Goal: Task Accomplishment & Management: Use online tool/utility

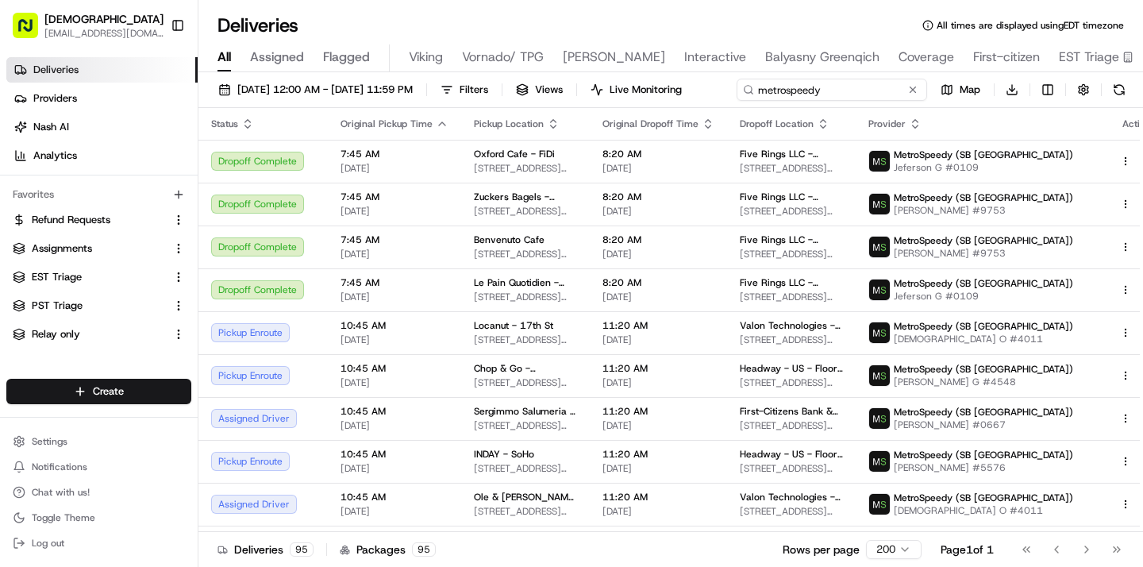
click at [737, 101] on input "metrospeedy" at bounding box center [832, 90] width 190 height 22
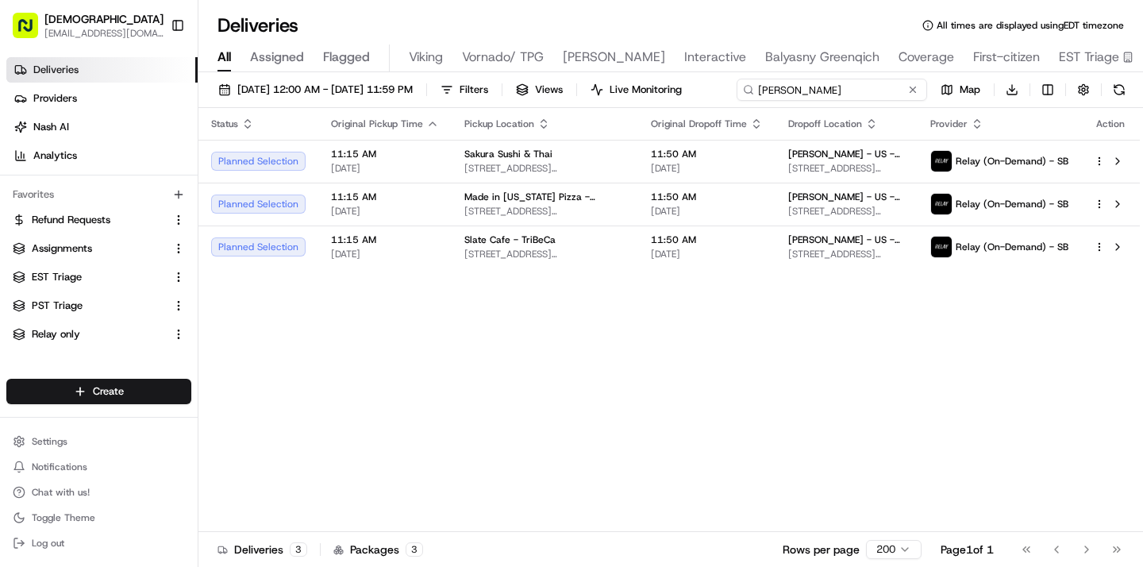
type input "critical mass"
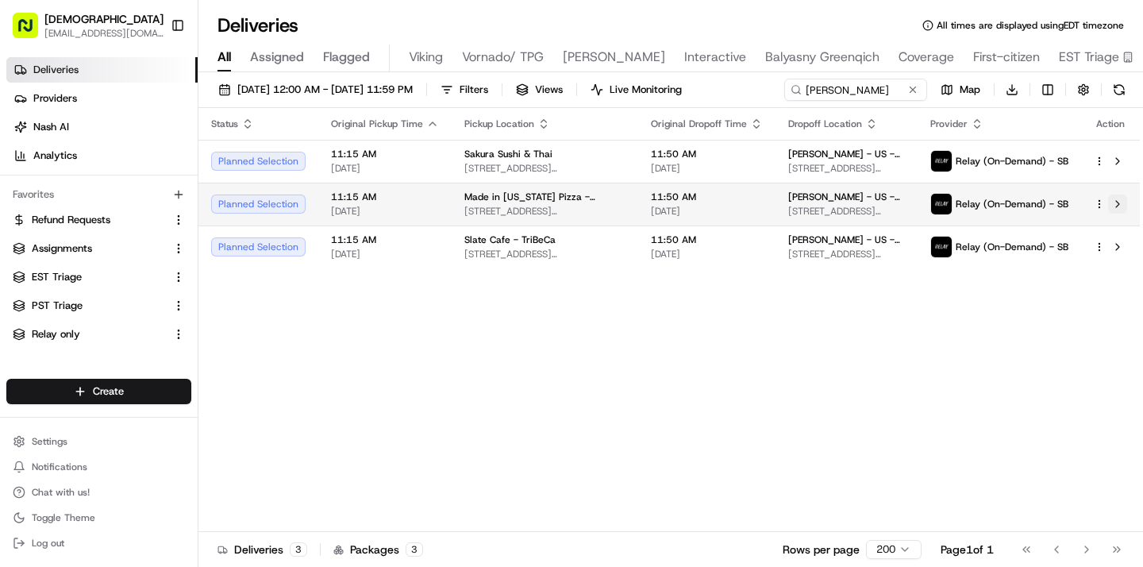
click at [1116, 232] on tbody "Planned Selection 11:15 AM 08/21/2025 Sakura Sushi & Thai 273 Mott St, New York…" at bounding box center [668, 204] width 941 height 129
click at [1117, 201] on button at bounding box center [1117, 203] width 19 height 19
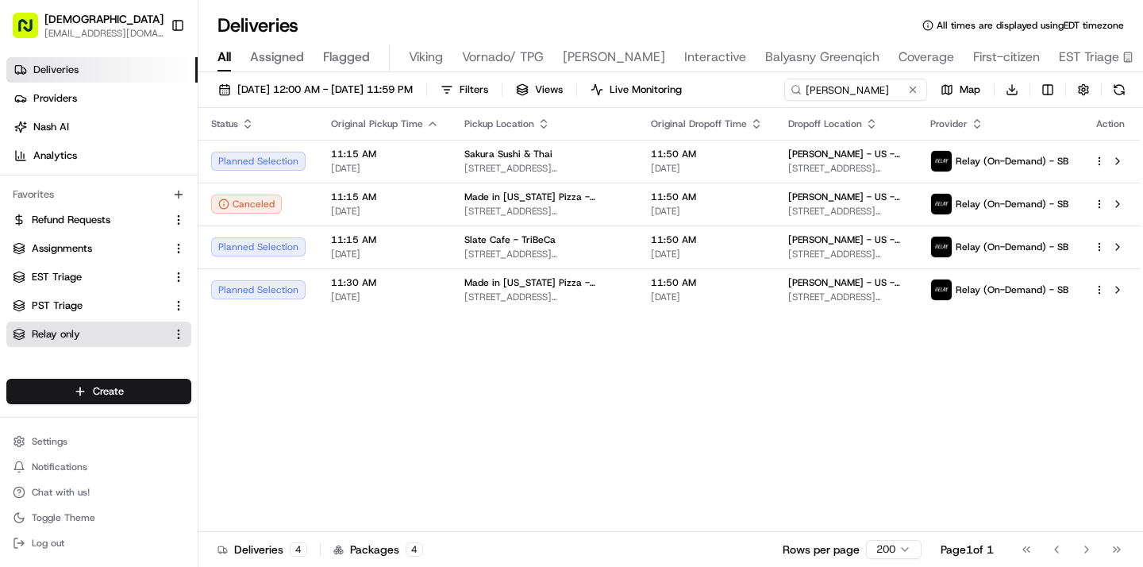
click at [88, 325] on button "Relay only" at bounding box center [98, 333] width 185 height 25
click at [55, 327] on span "Relay only" at bounding box center [56, 334] width 48 height 14
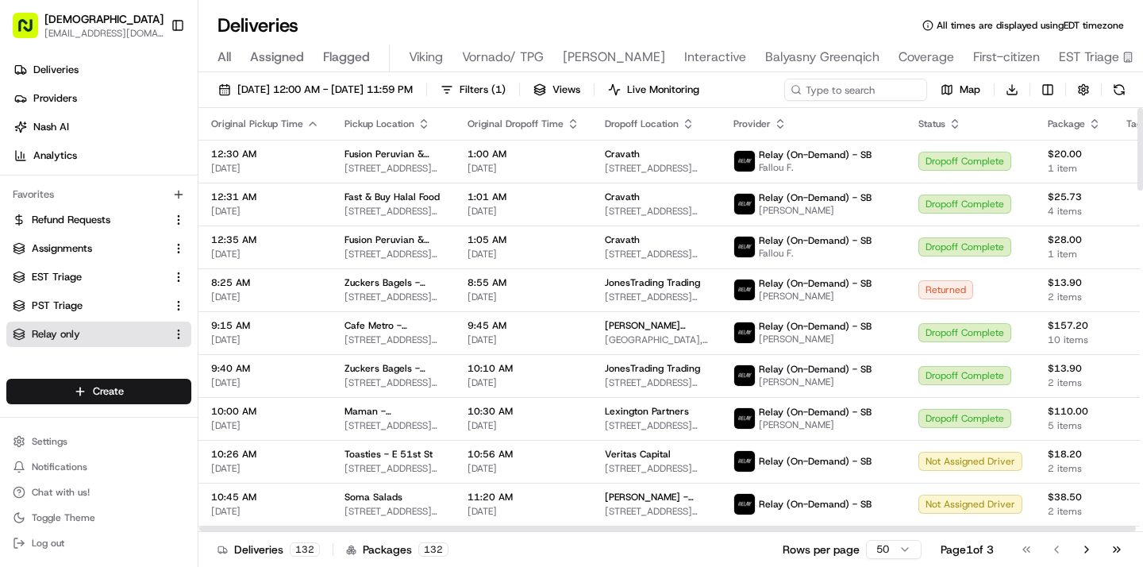
click at [1088, 123] on icon "button" at bounding box center [1094, 123] width 13 height 13
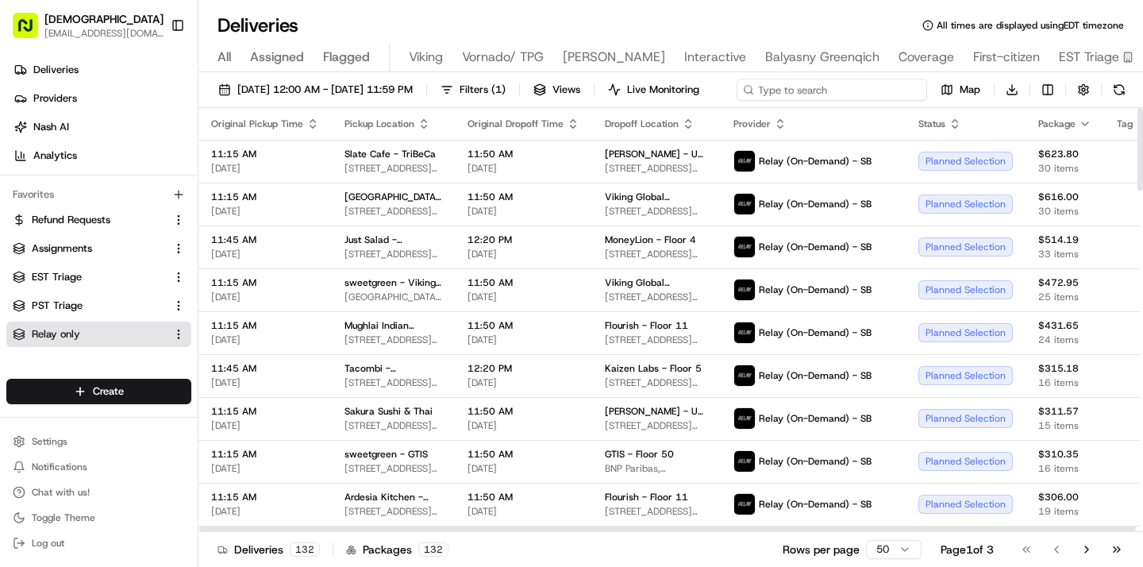
click at [879, 90] on input at bounding box center [832, 90] width 190 height 22
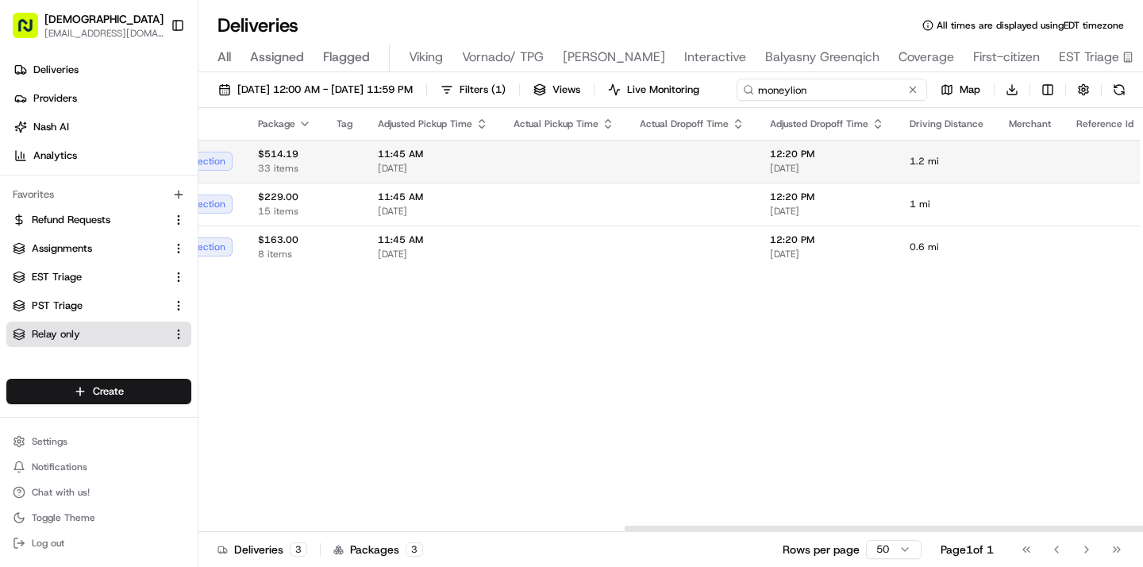
scroll to position [0, 773]
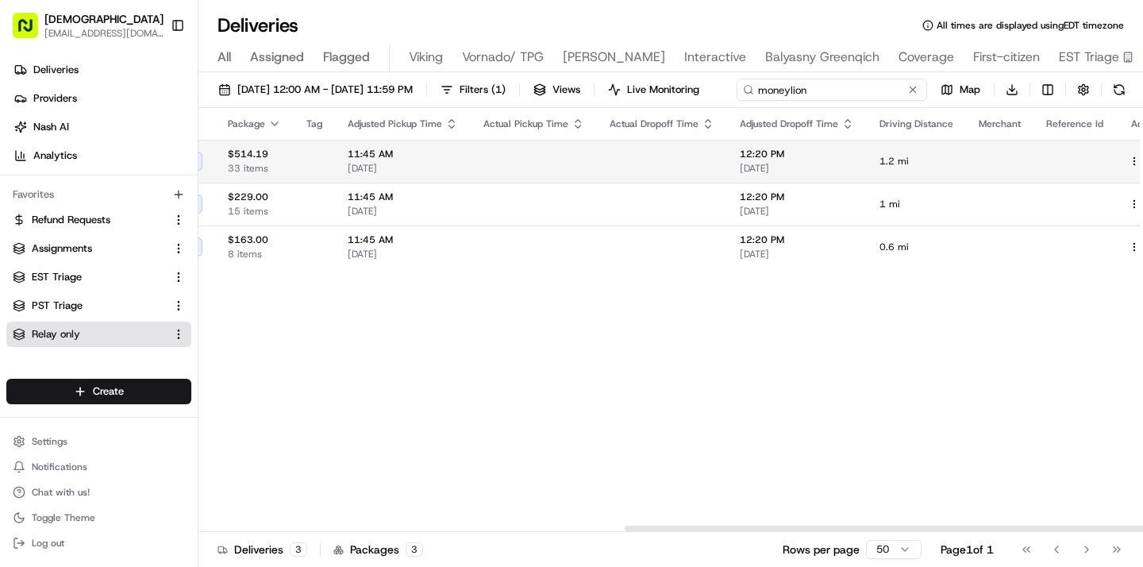
type input "moneylion"
click at [1117, 187] on tbody "11:45 AM 08/21/2025 Just Salad - Flatiron 315 Park Ave S, New York, NY 10010, U…" at bounding box center [299, 204] width 1749 height 129
click at [1142, 160] on button at bounding box center [1152, 161] width 19 height 19
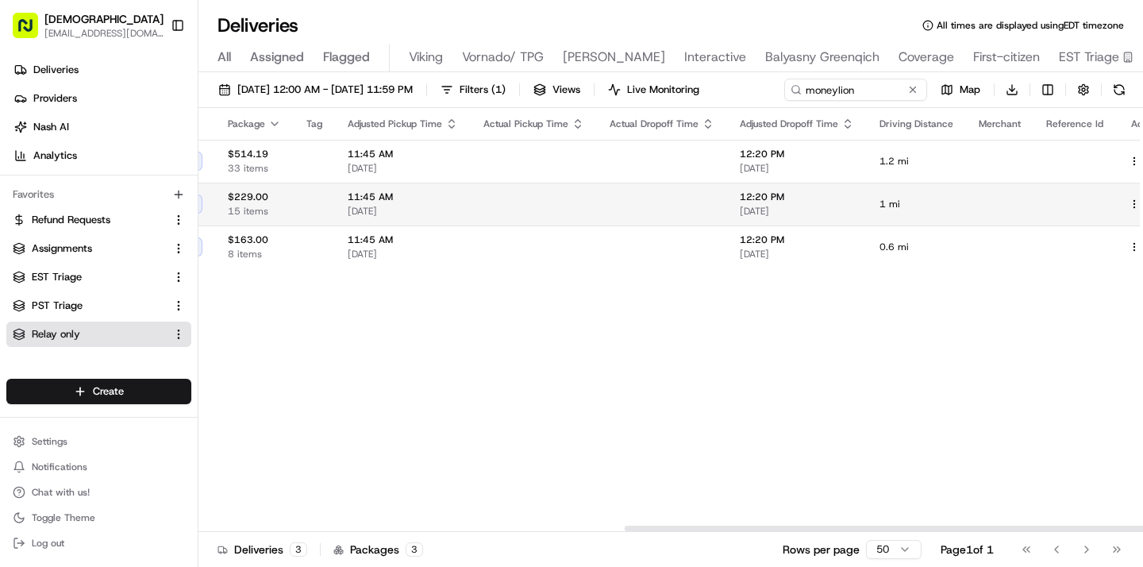
click at [1142, 199] on button at bounding box center [1152, 203] width 19 height 19
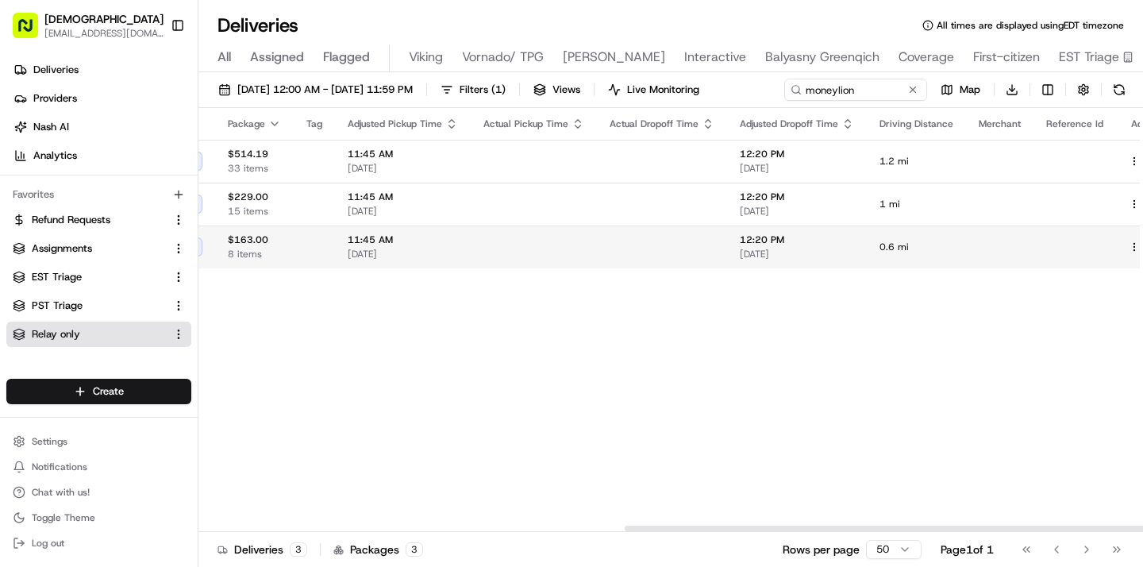
click at [1142, 238] on button at bounding box center [1152, 246] width 19 height 19
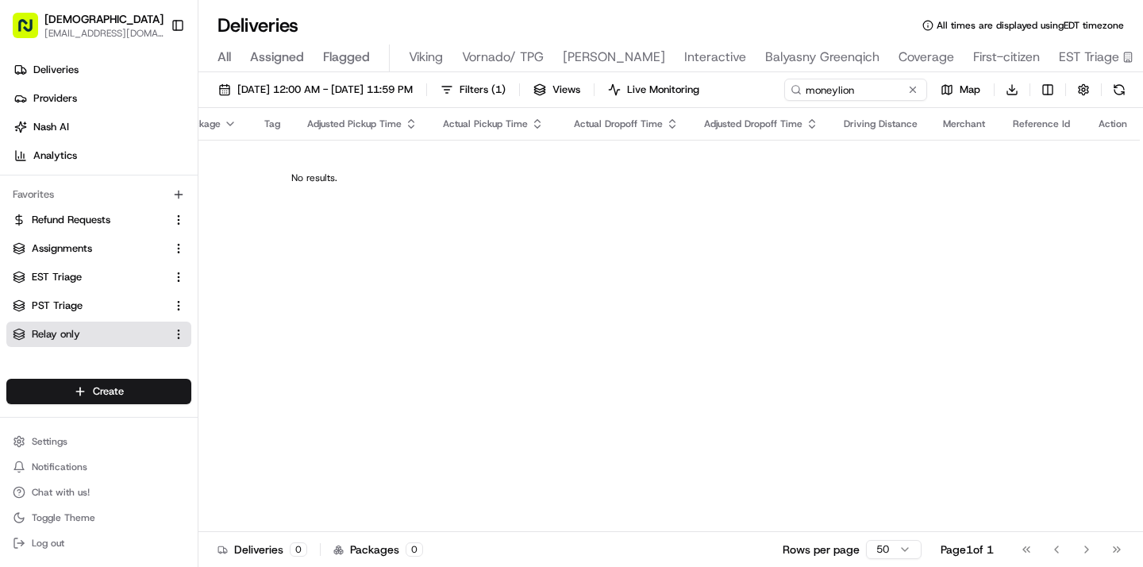
scroll to position [0, 710]
click at [914, 94] on button at bounding box center [913, 90] width 16 height 16
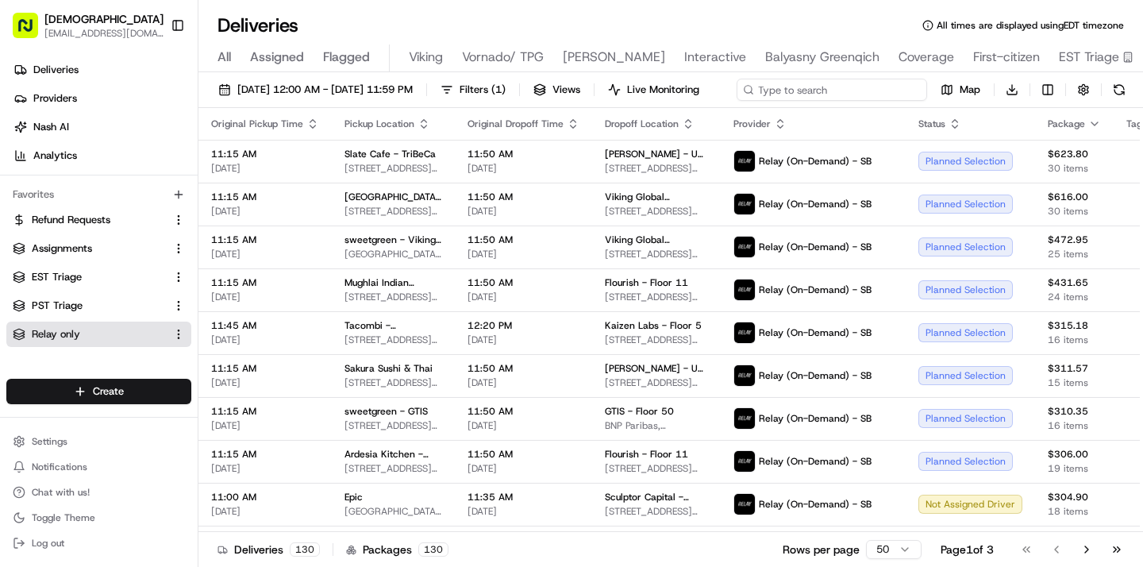
click at [837, 87] on input at bounding box center [832, 90] width 190 height 22
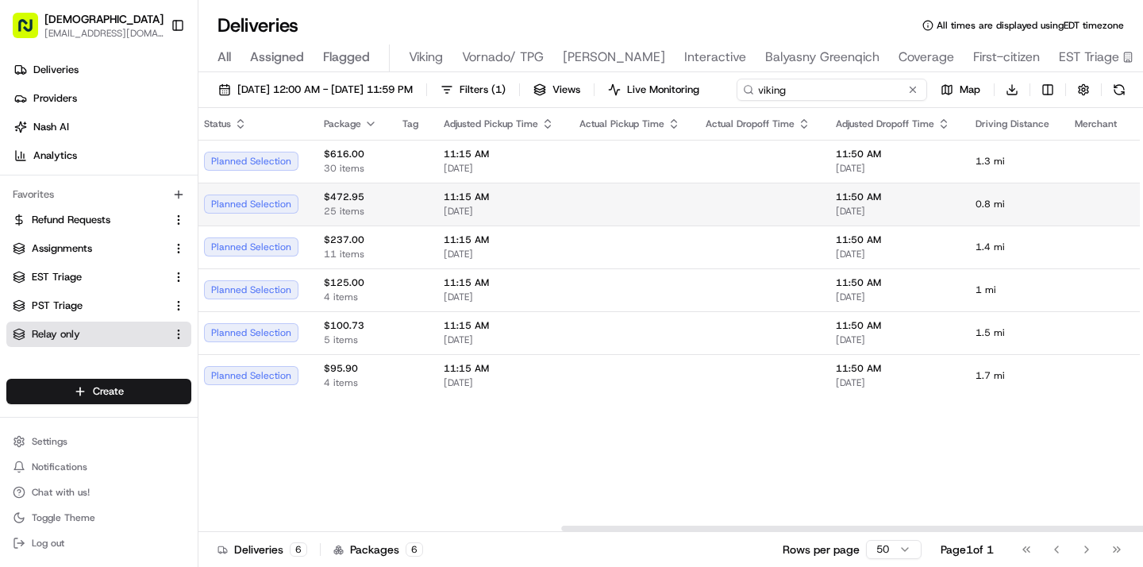
scroll to position [0, 773]
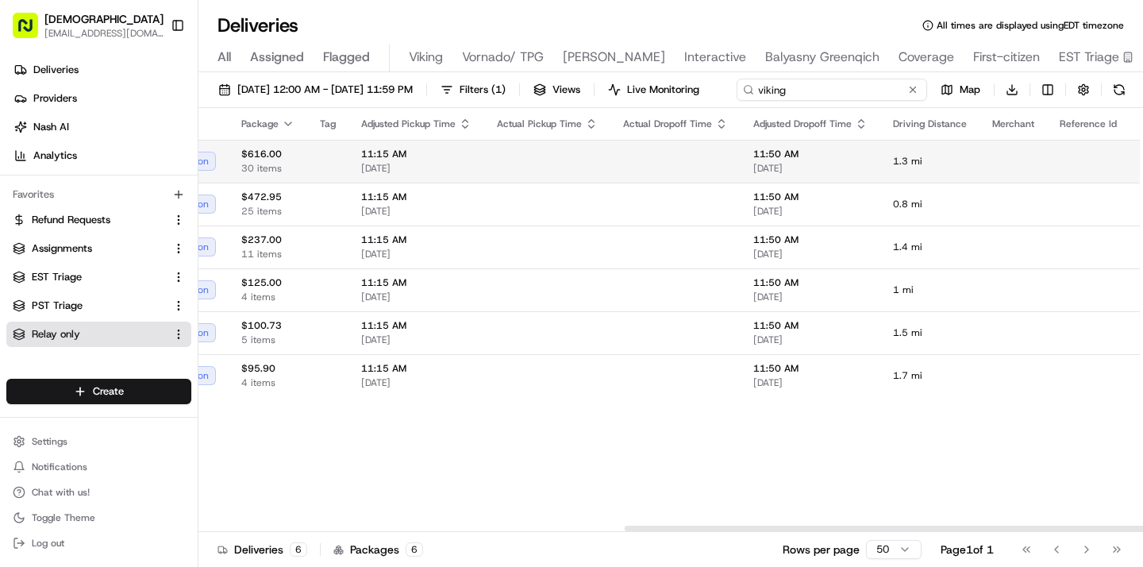
type input "viking"
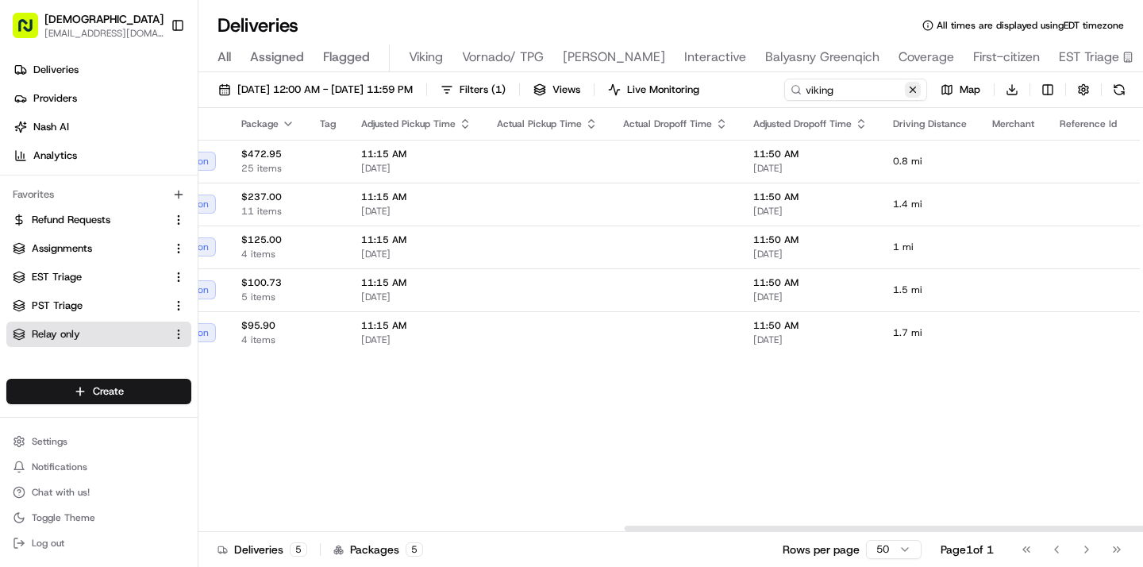
click at [913, 94] on button at bounding box center [913, 90] width 16 height 16
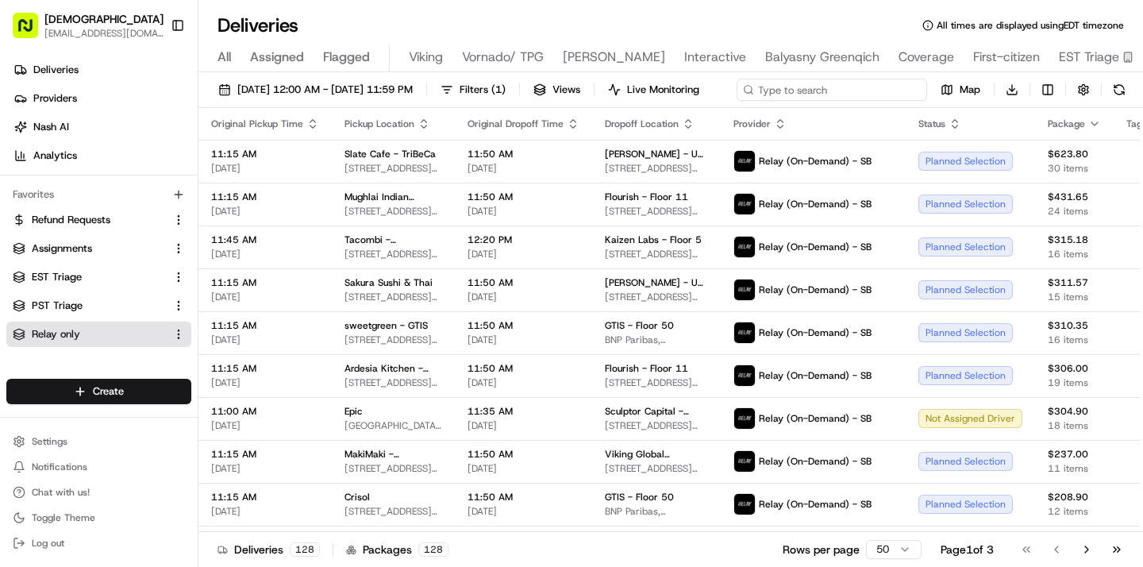
click at [861, 94] on div "08/21/2025 12:00 AM - 08/21/2025 11:59 PM Filters ( 1 ) Views Live Monitoring M…" at bounding box center [670, 93] width 944 height 29
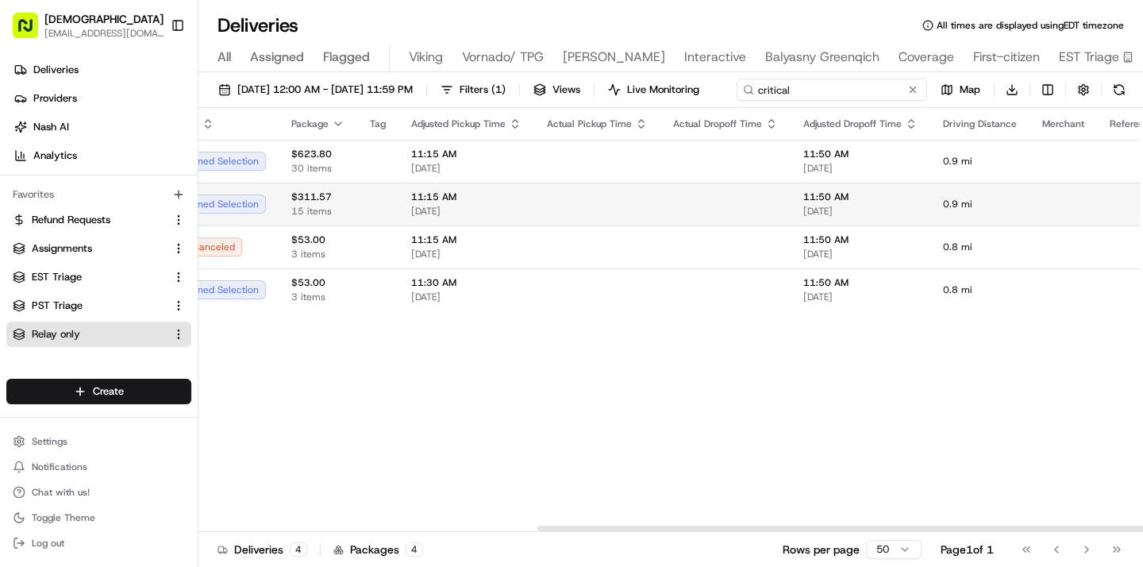
scroll to position [0, 773]
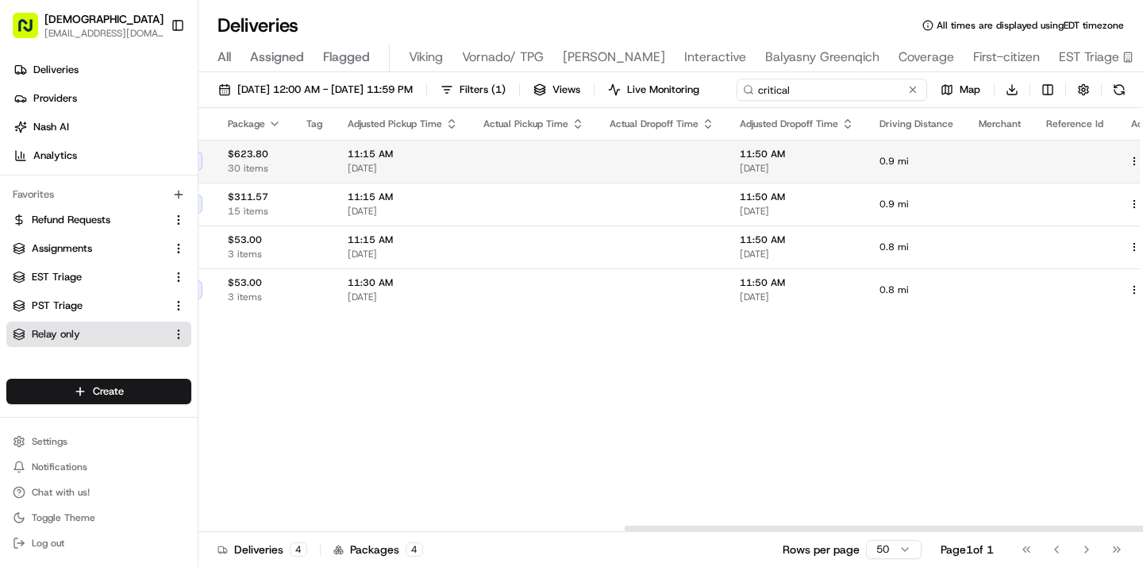
type input "critical"
click at [1116, 193] on tbody "11:15 AM 08/21/2025 Slate Cafe - TriBeCa 184 Duane St, New York, NY 10013, USA …" at bounding box center [299, 225] width 1749 height 171
click at [1142, 159] on button at bounding box center [1152, 161] width 19 height 19
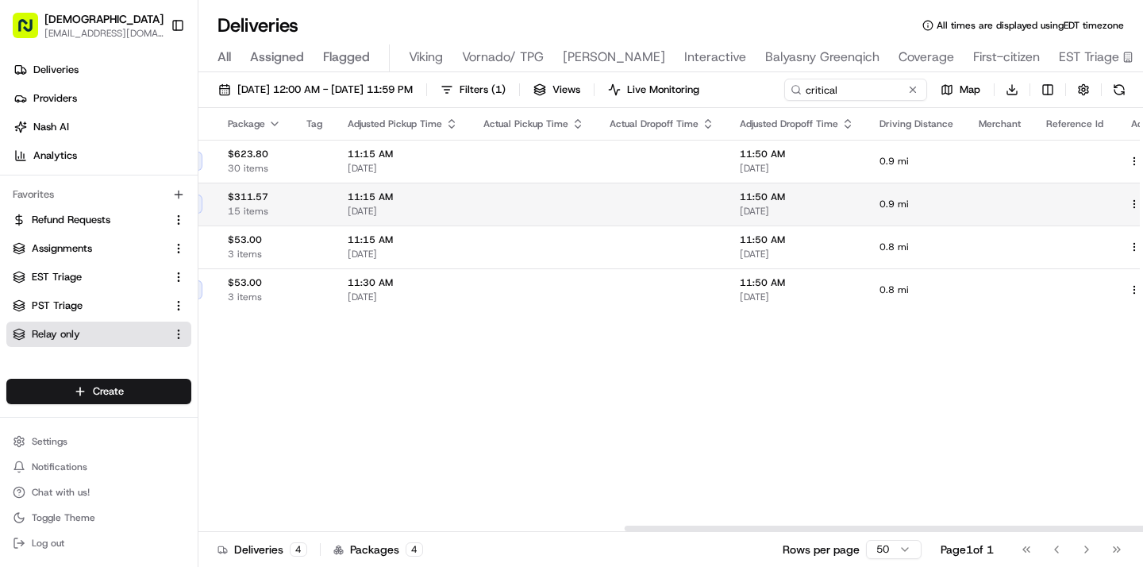
click at [1142, 208] on button at bounding box center [1152, 203] width 19 height 19
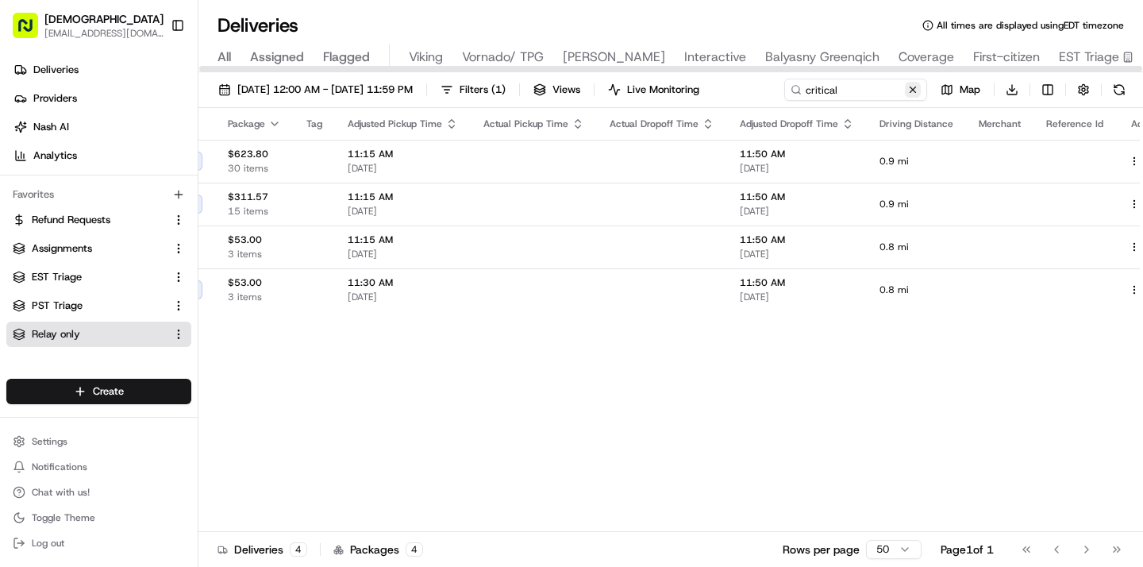
click at [908, 94] on button at bounding box center [913, 90] width 16 height 16
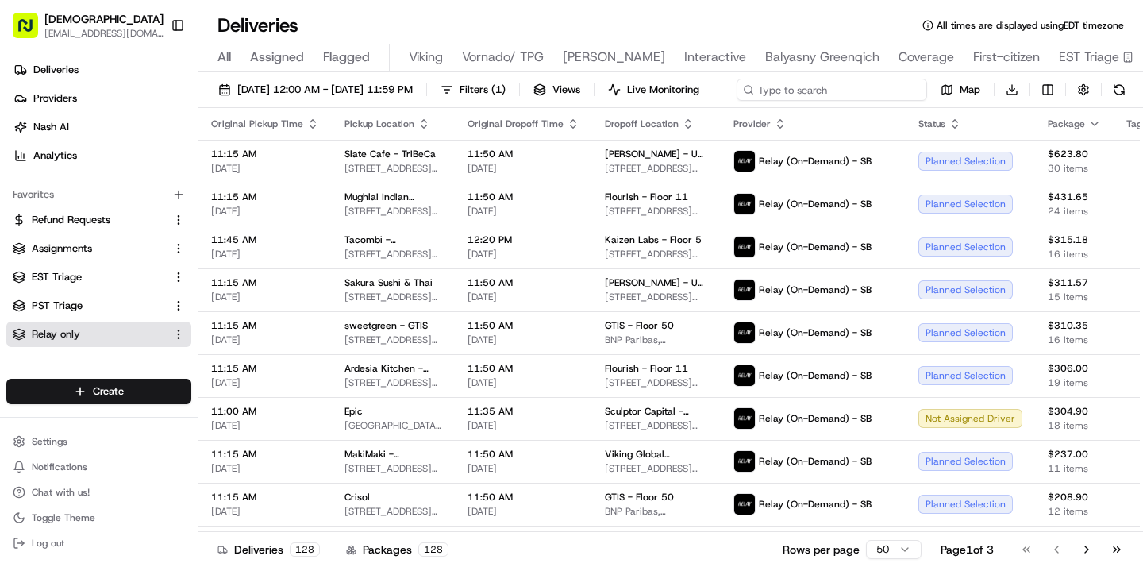
click at [832, 82] on input at bounding box center [832, 90] width 190 height 22
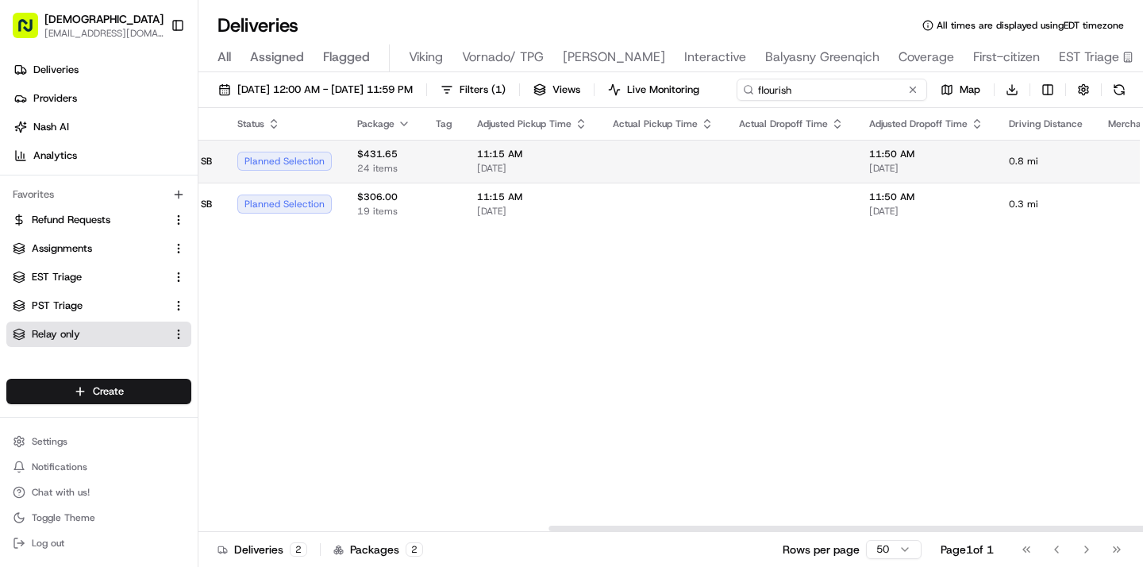
scroll to position [0, 773]
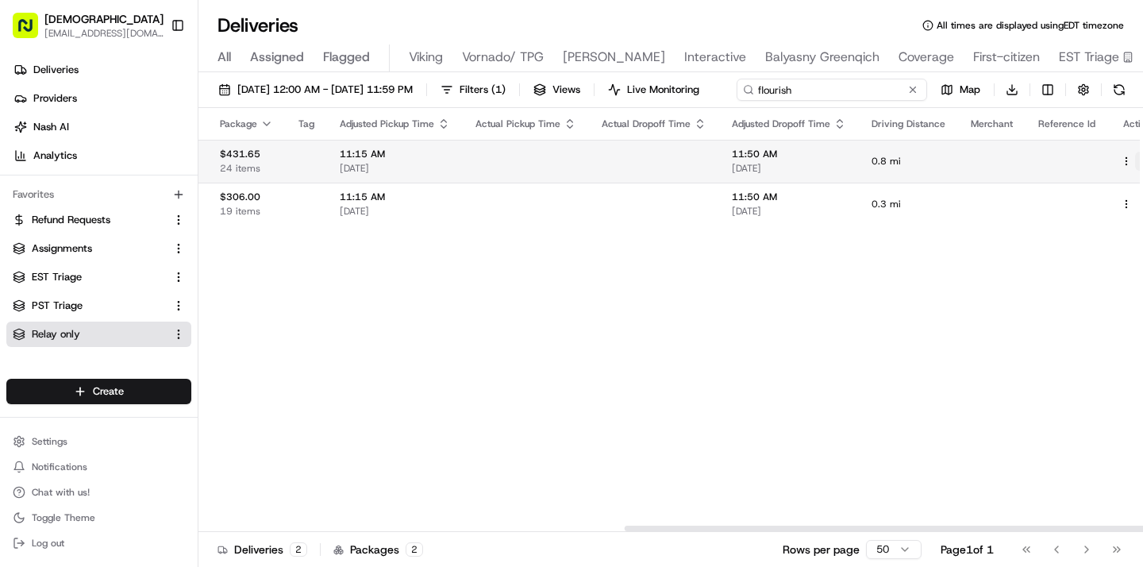
type input "flourish"
click at [1117, 190] on tbody "11:15 AM 08/21/2025 Mughlai Indian Cuisine - 3rd Ave 329 3rd Ave, New York, NY …" at bounding box center [295, 183] width 1741 height 86
click at [1135, 160] on button at bounding box center [1144, 161] width 19 height 19
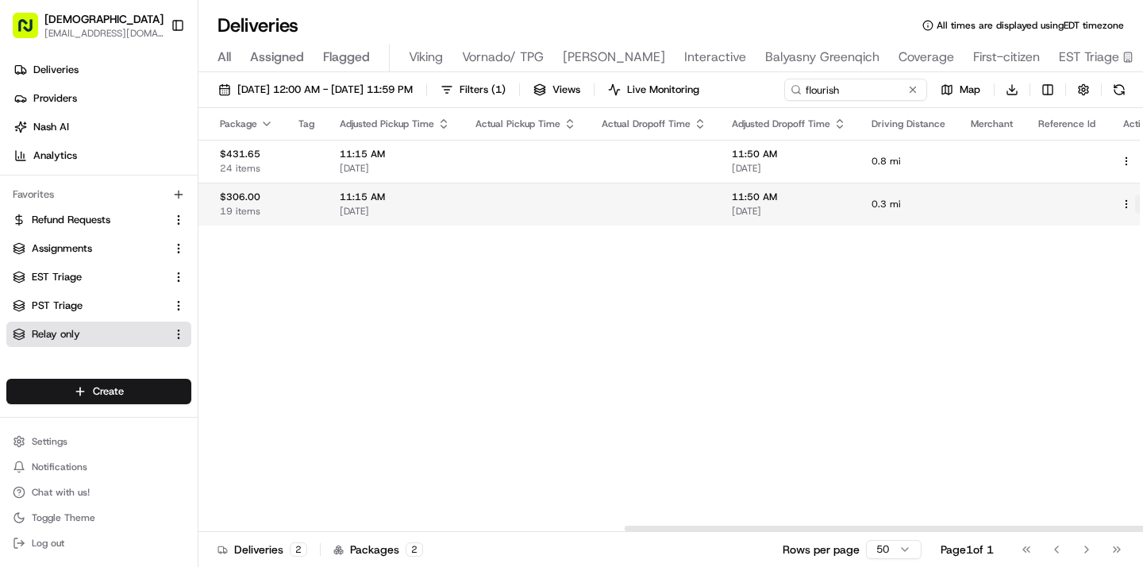
click at [1135, 201] on button at bounding box center [1144, 203] width 19 height 19
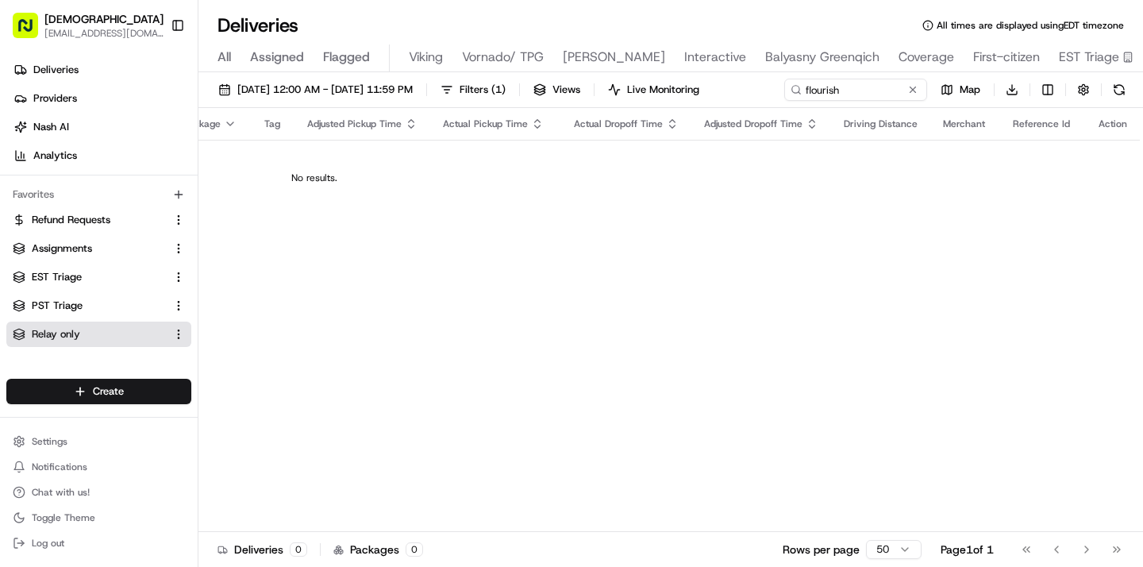
scroll to position [0, 710]
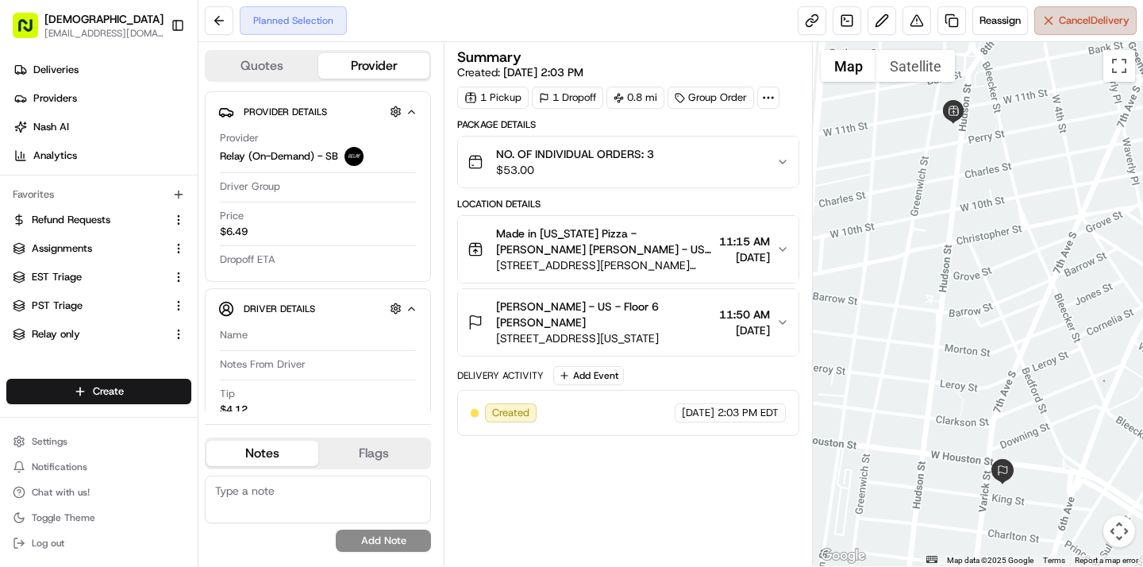
click at [1067, 22] on span "Cancel Delivery" at bounding box center [1094, 20] width 71 height 14
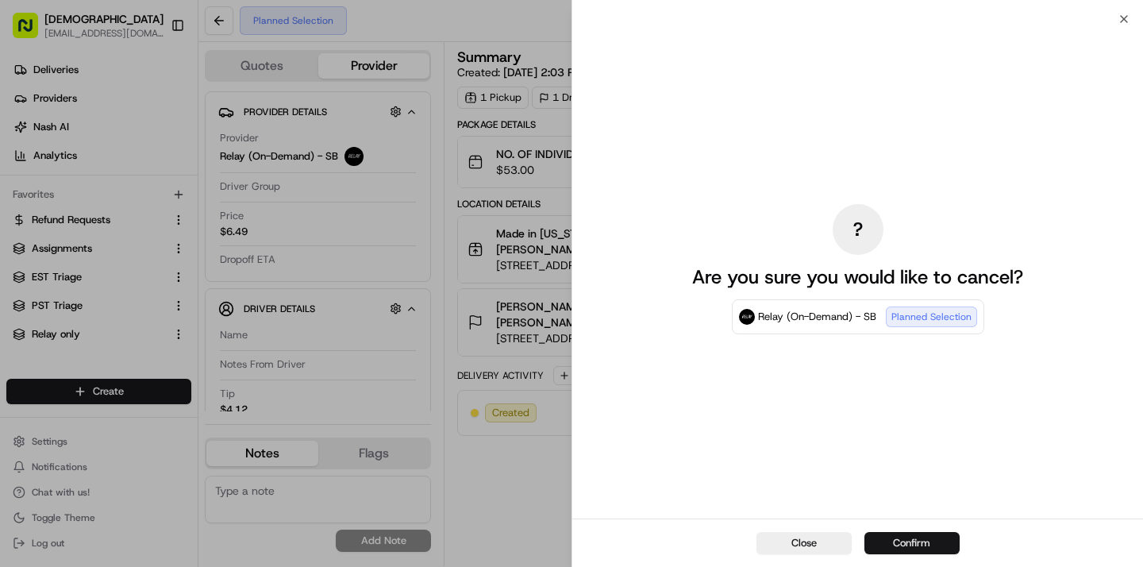
click at [894, 538] on button "Confirm" at bounding box center [911, 543] width 95 height 22
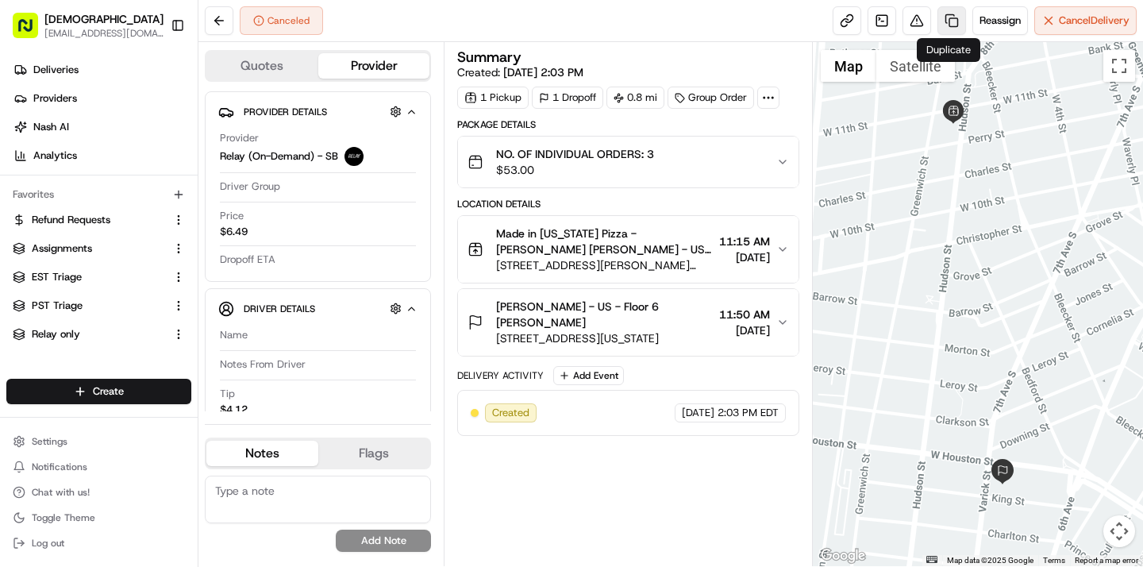
click at [947, 26] on link at bounding box center [951, 20] width 29 height 29
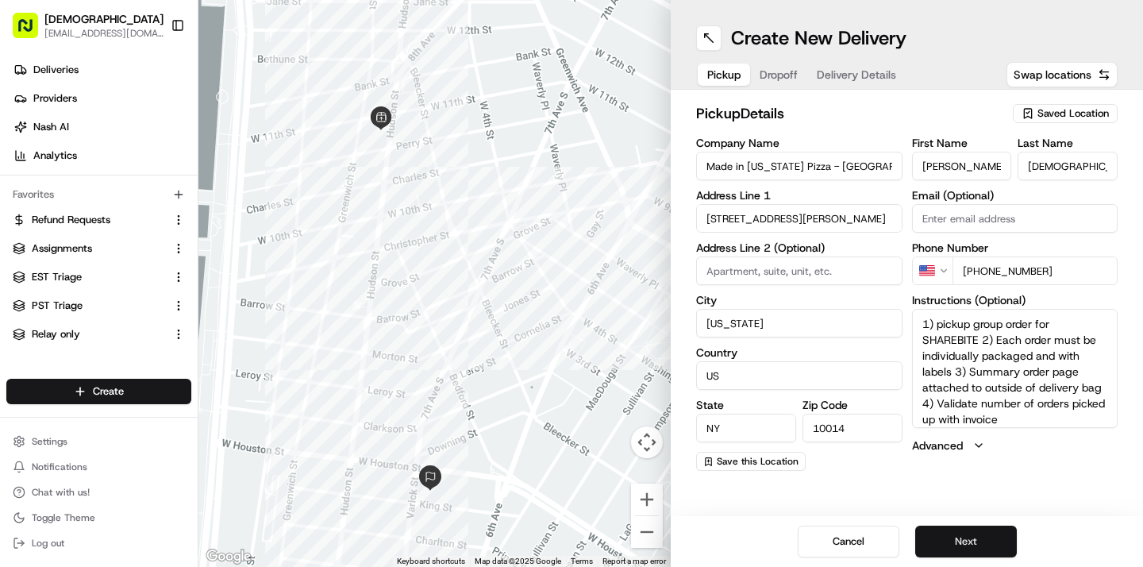
click at [942, 539] on button "Next" at bounding box center [966, 541] width 102 height 32
click at [975, 533] on button "Next" at bounding box center [966, 541] width 102 height 32
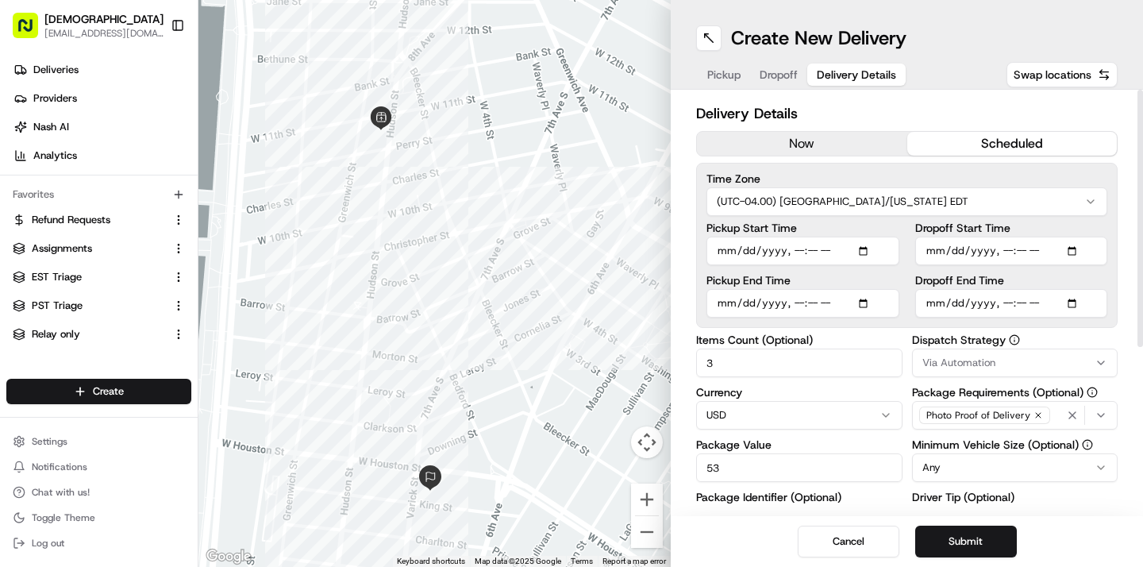
click at [810, 251] on input "Pickup Start Time" at bounding box center [802, 251] width 193 height 29
type input "2025-08-21T11:30"
click at [814, 303] on input "Pickup End Time" at bounding box center [802, 303] width 193 height 29
type input "2025-08-21T11:40"
click at [1020, 251] on input "Dropoff Start Time" at bounding box center [1011, 251] width 193 height 29
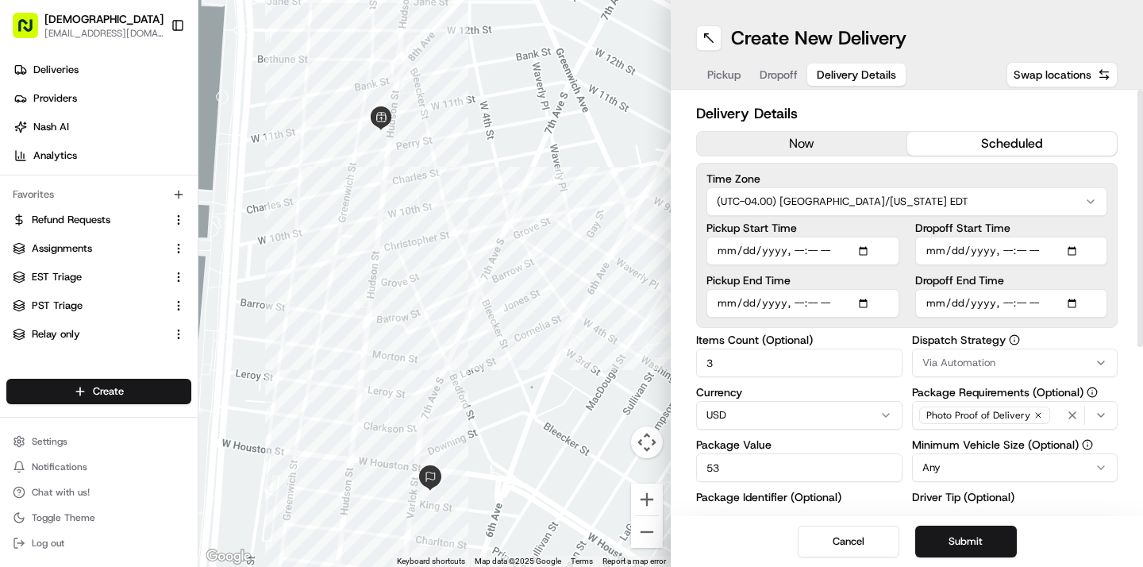
type input "2025-08-21T11:45"
click at [953, 542] on button "Submit" at bounding box center [966, 541] width 102 height 32
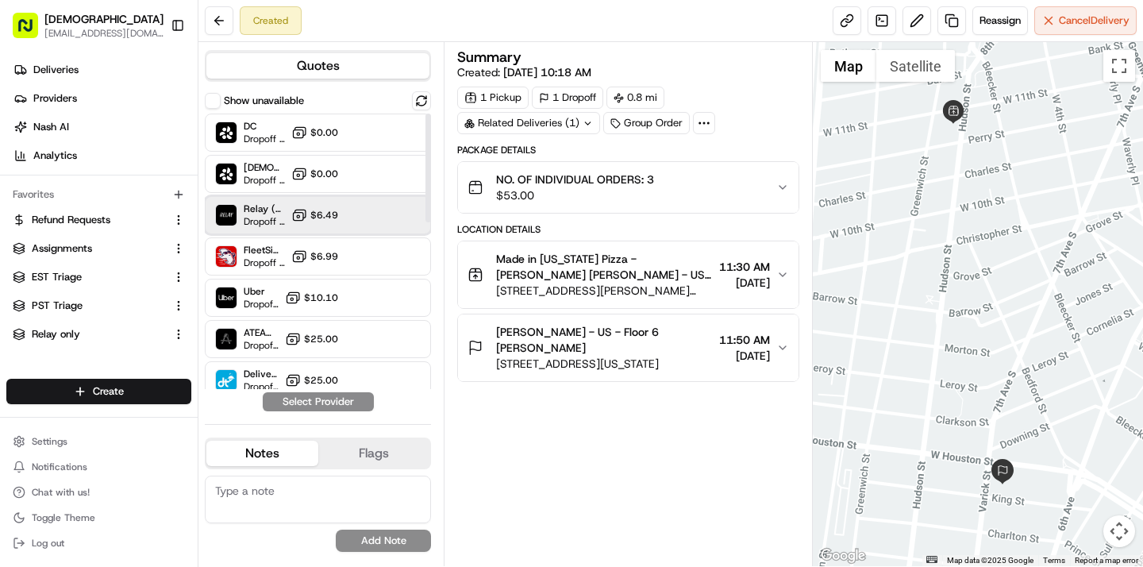
click at [346, 218] on div "Relay (On-Demand) - SB Dropoff ETA - $6.49" at bounding box center [318, 215] width 226 height 38
click at [323, 402] on button "Assign Provider" at bounding box center [318, 401] width 113 height 19
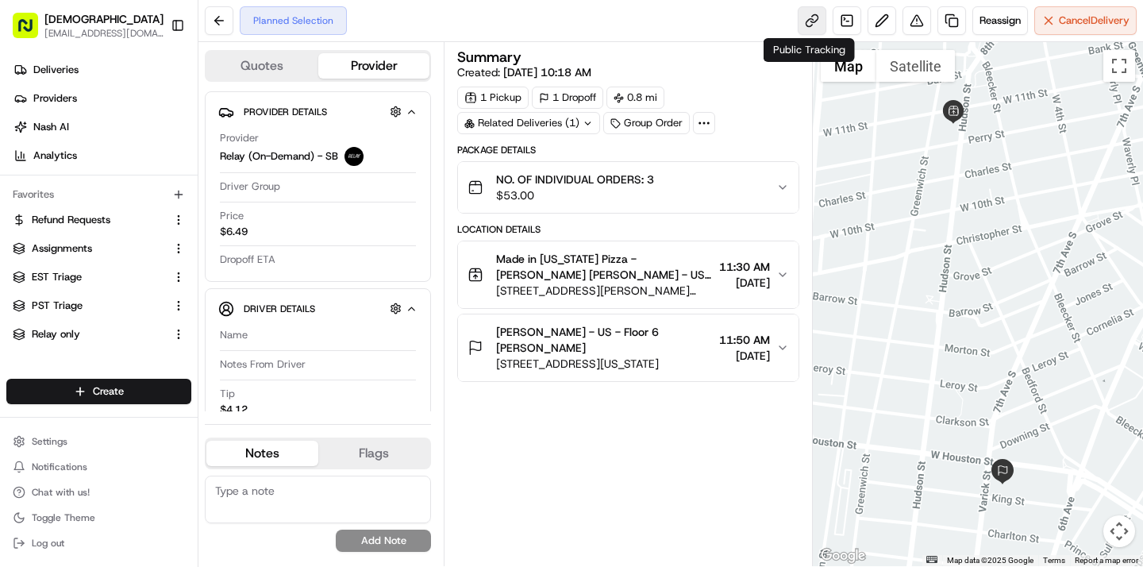
click at [807, 19] on link at bounding box center [812, 20] width 29 height 29
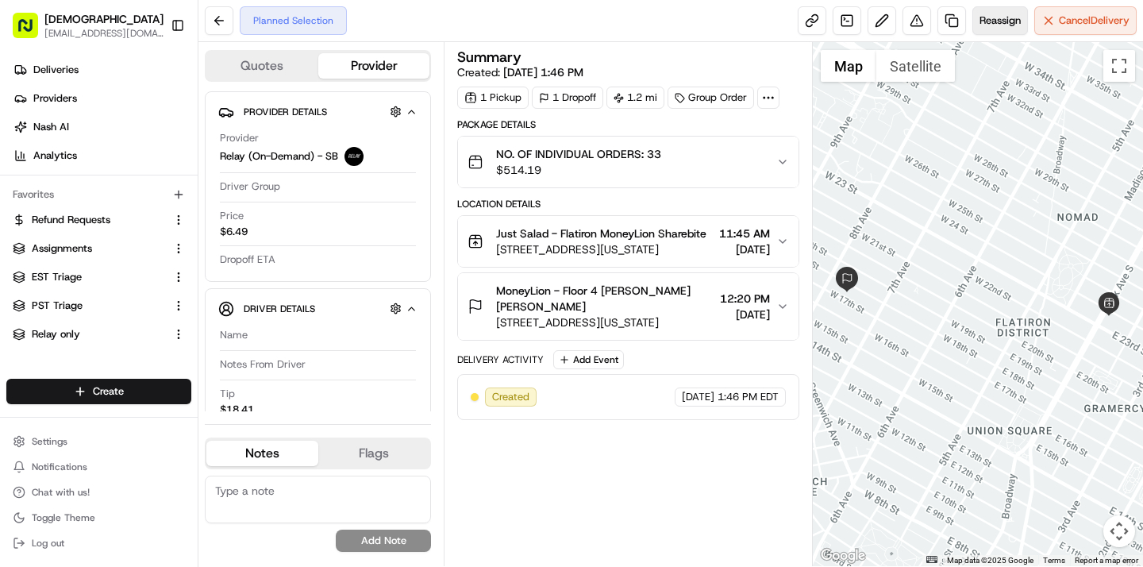
click at [1001, 20] on span "Reassign" at bounding box center [999, 20] width 41 height 14
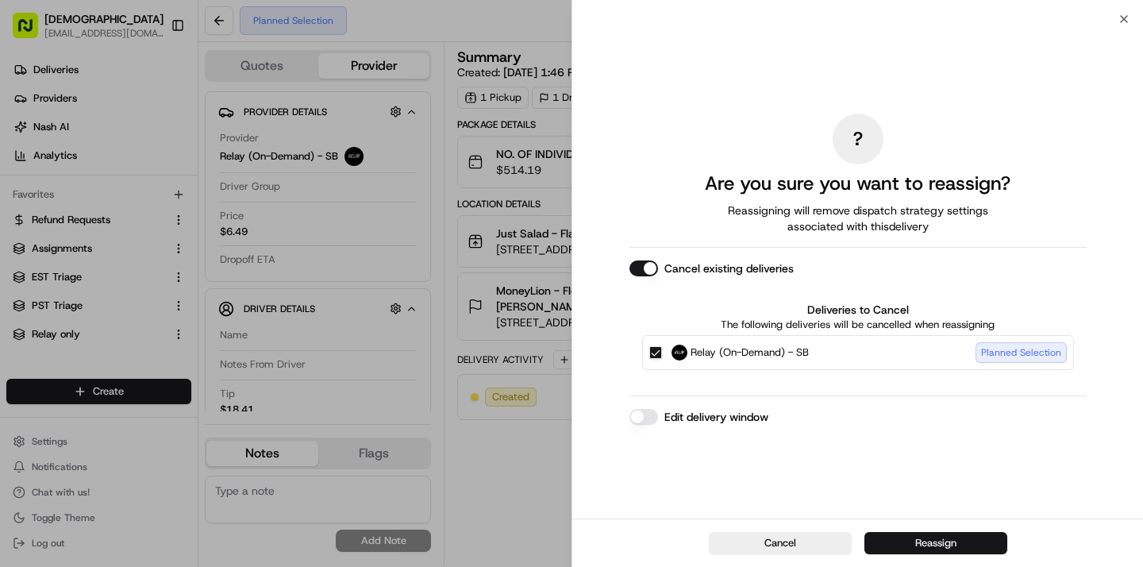
click at [964, 544] on button "Reassign" at bounding box center [935, 543] width 143 height 22
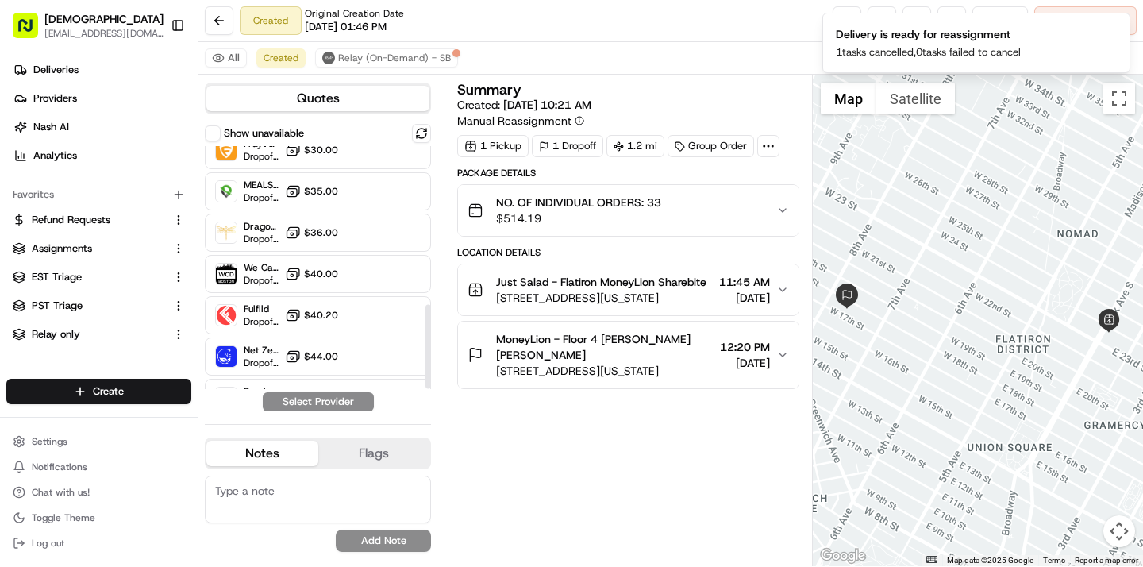
scroll to position [456, 0]
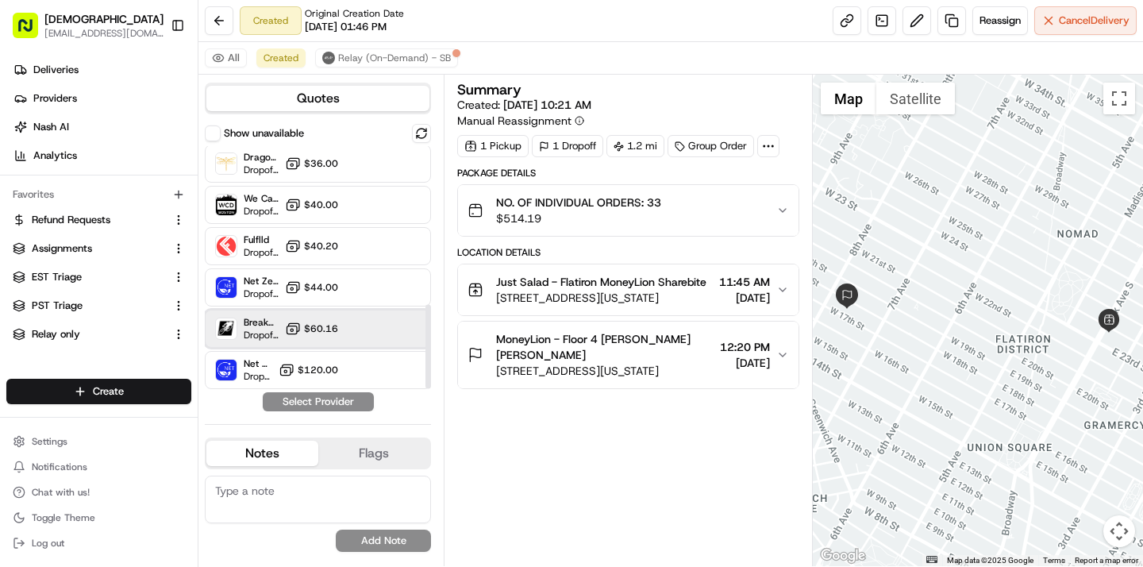
click at [318, 320] on div "Breakaway Courier (Bikes - hourly) Dropoff ETA - $60.16" at bounding box center [318, 329] width 226 height 38
click at [314, 397] on button "Assign Provider" at bounding box center [318, 401] width 113 height 19
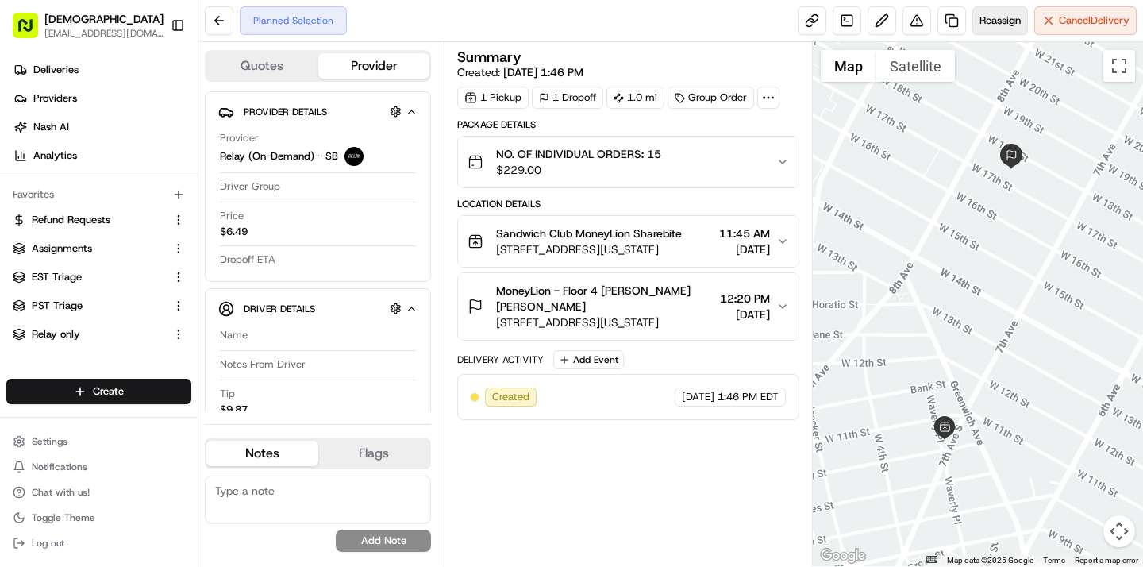
click at [999, 22] on span "Reassign" at bounding box center [999, 20] width 41 height 14
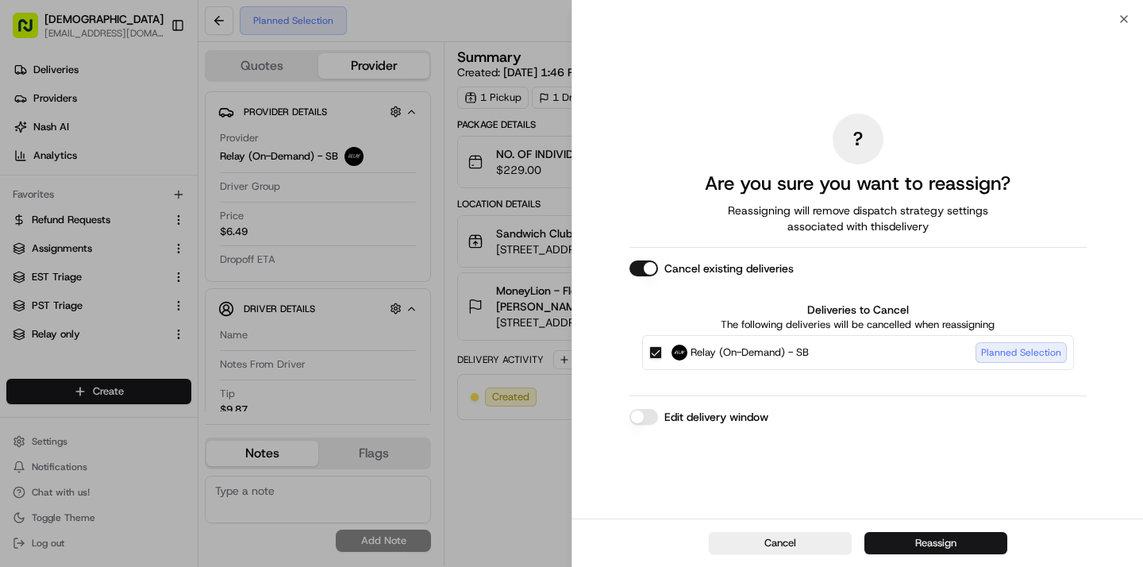
click at [927, 544] on button "Reassign" at bounding box center [935, 543] width 143 height 22
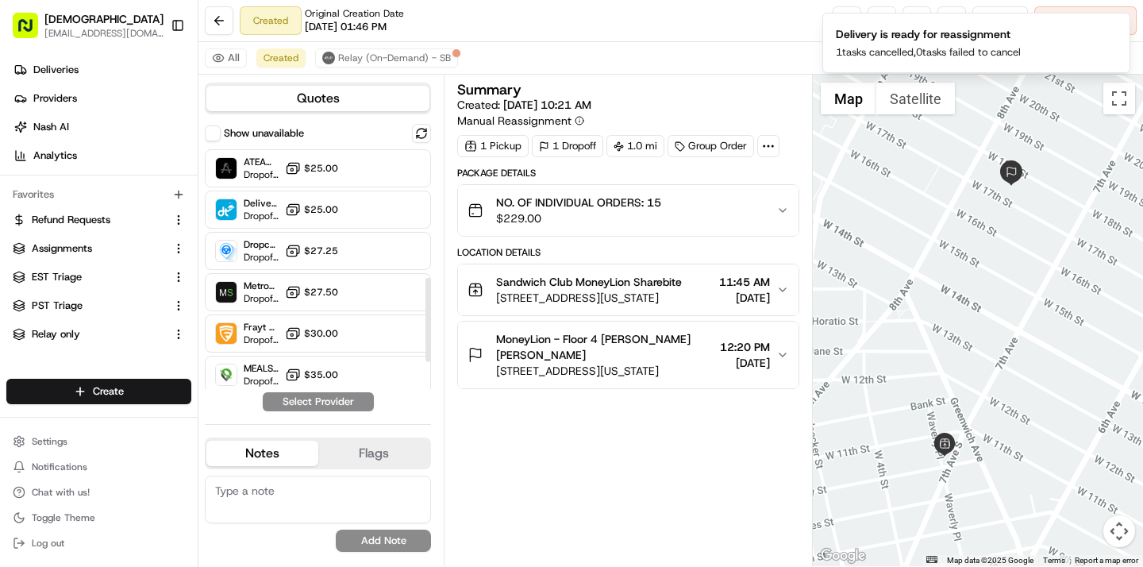
scroll to position [456, 0]
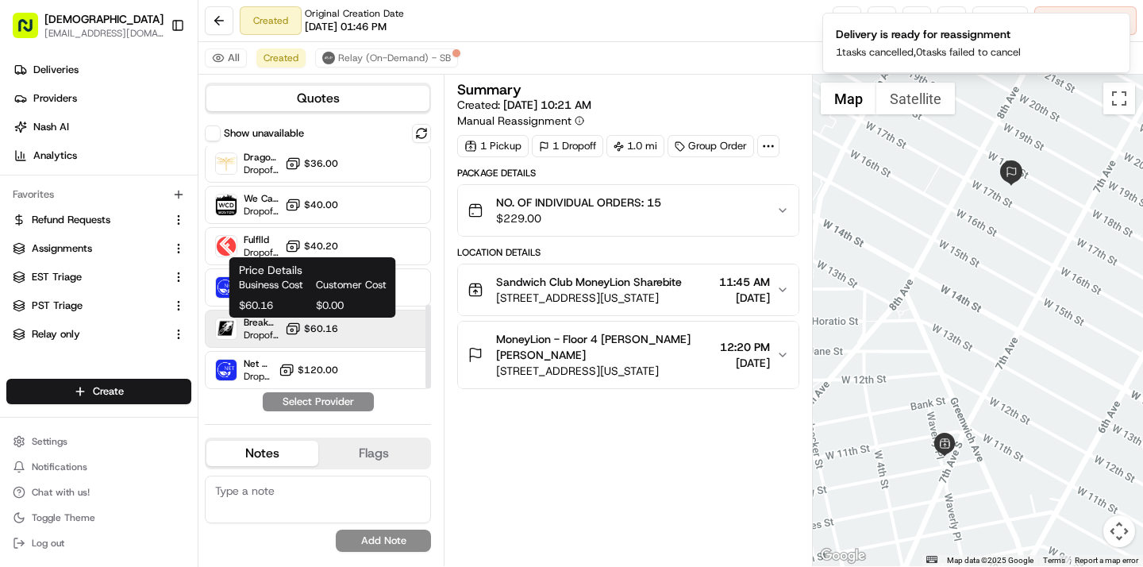
click at [298, 333] on icon at bounding box center [293, 329] width 16 height 16
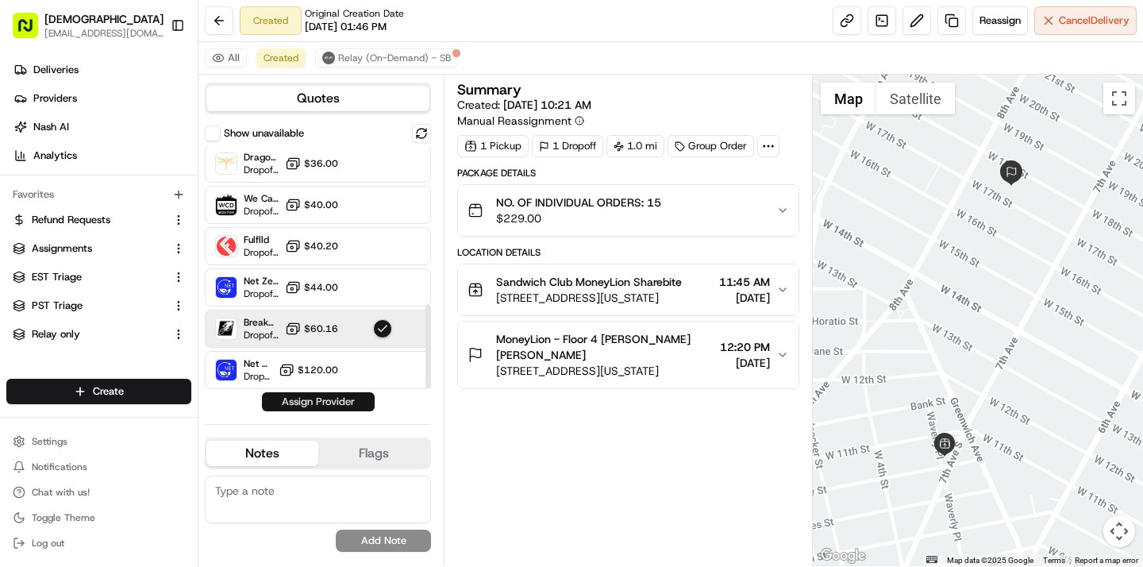
click at [320, 396] on button "Assign Provider" at bounding box center [318, 401] width 113 height 19
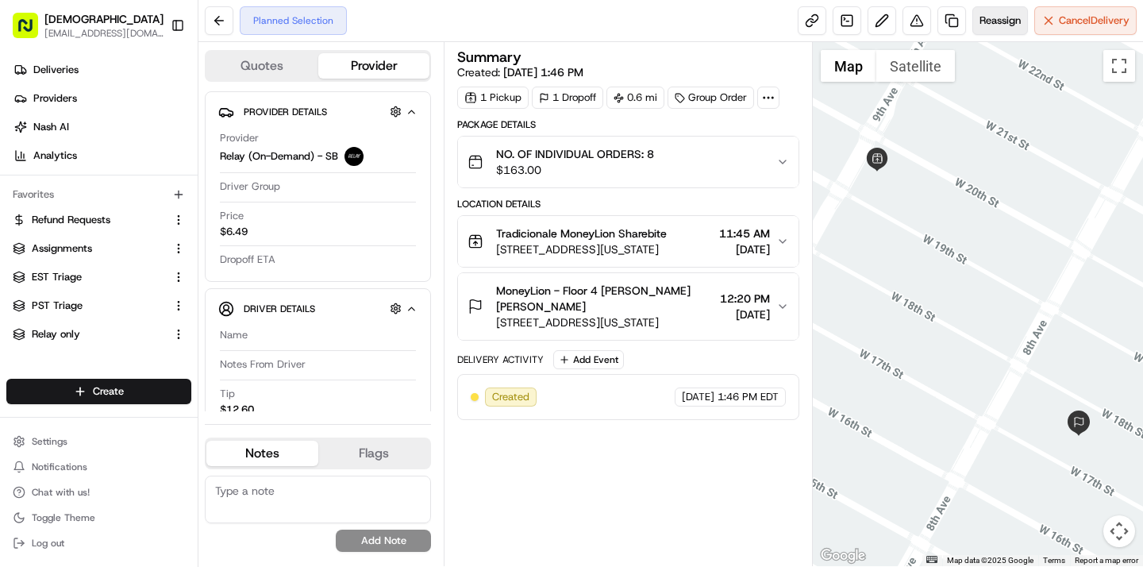
click at [981, 16] on span "Reassign" at bounding box center [999, 20] width 41 height 14
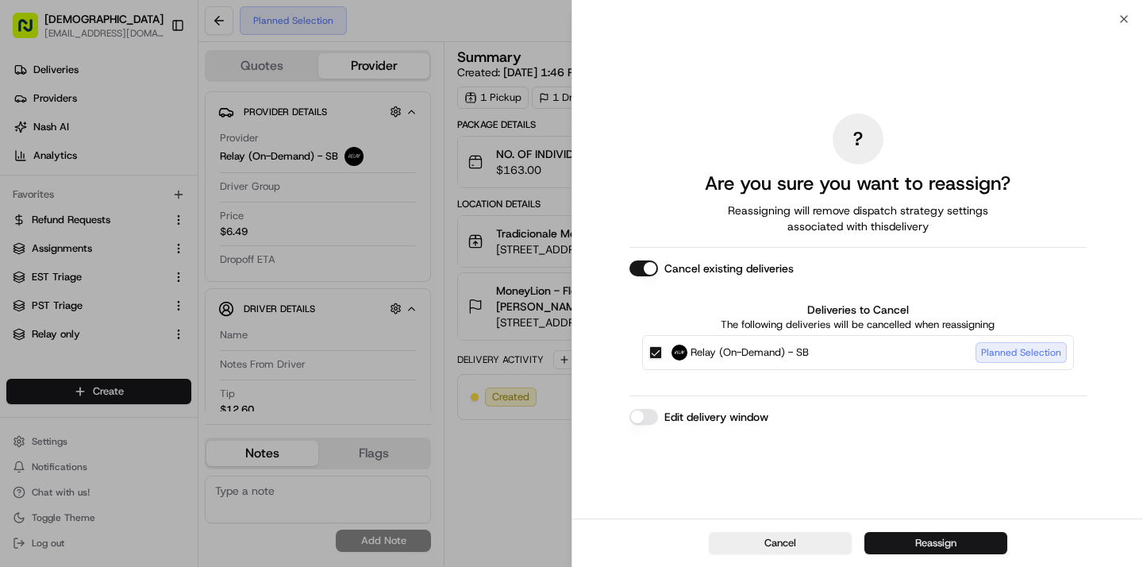
click at [904, 539] on button "Reassign" at bounding box center [935, 543] width 143 height 22
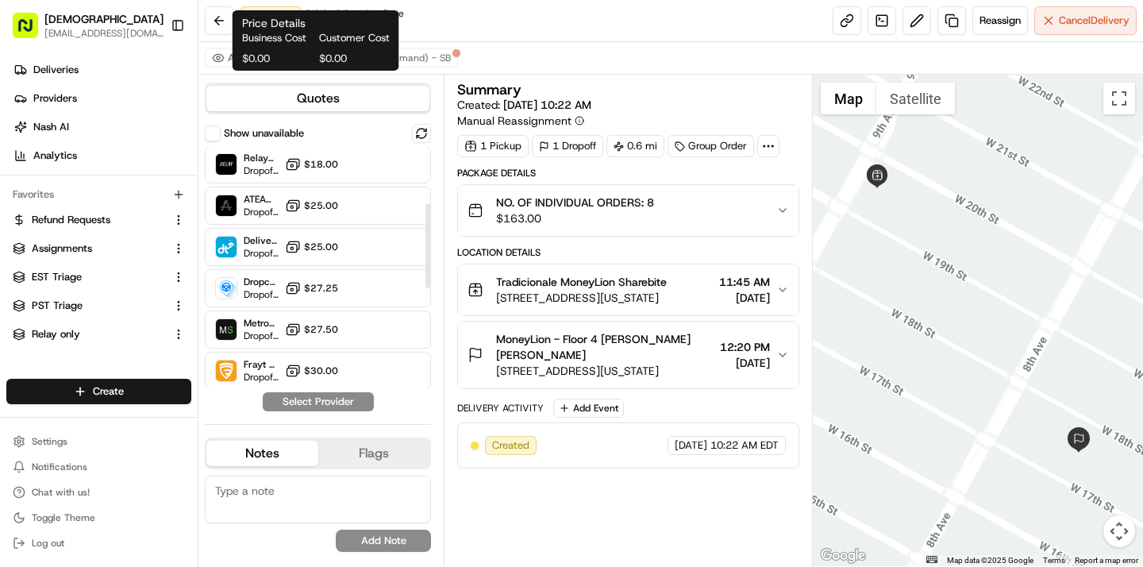
scroll to position [456, 0]
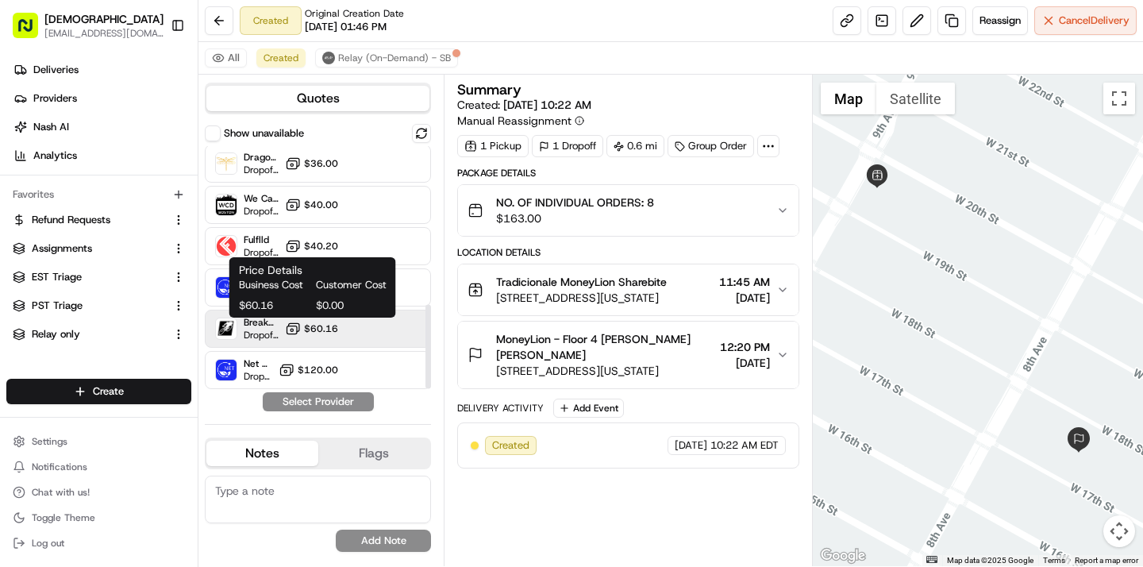
click at [307, 324] on span "$60.16" at bounding box center [321, 328] width 34 height 13
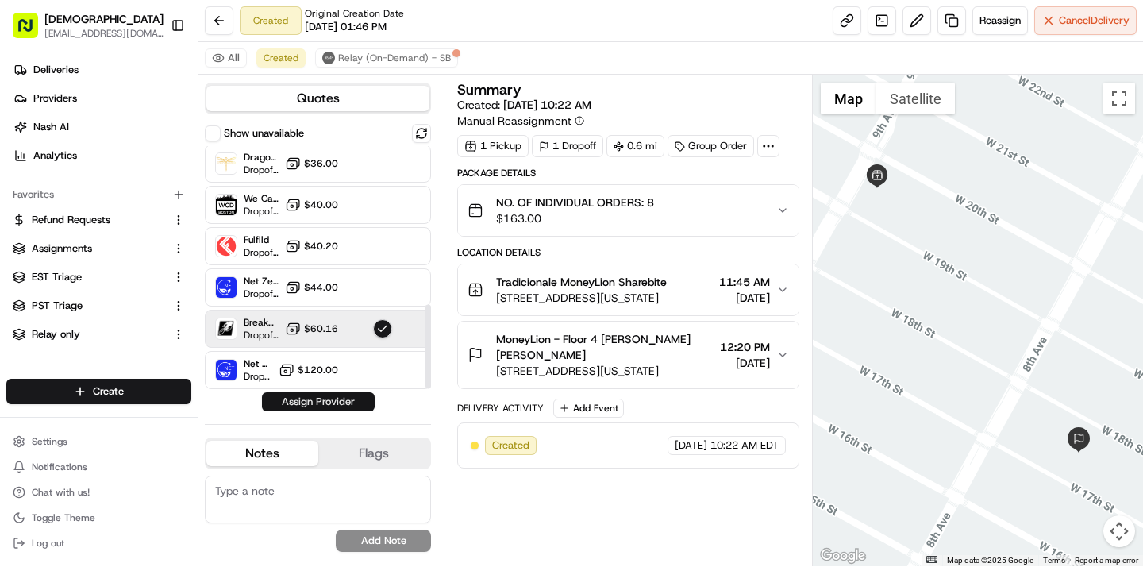
click at [310, 402] on button "Assign Provider" at bounding box center [318, 401] width 113 height 19
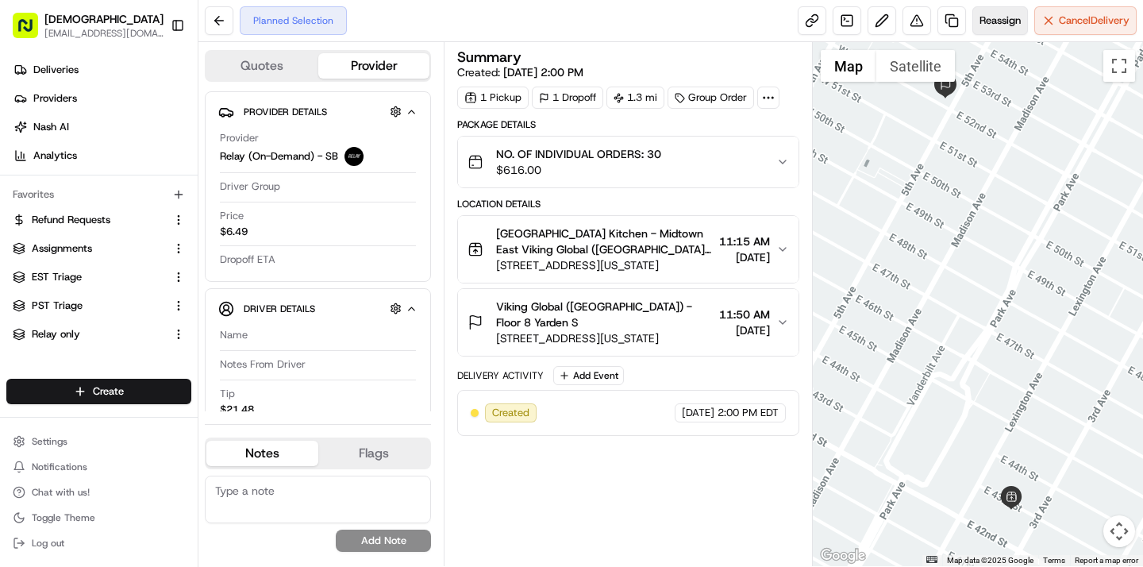
click at [983, 21] on span "Reassign" at bounding box center [999, 20] width 41 height 14
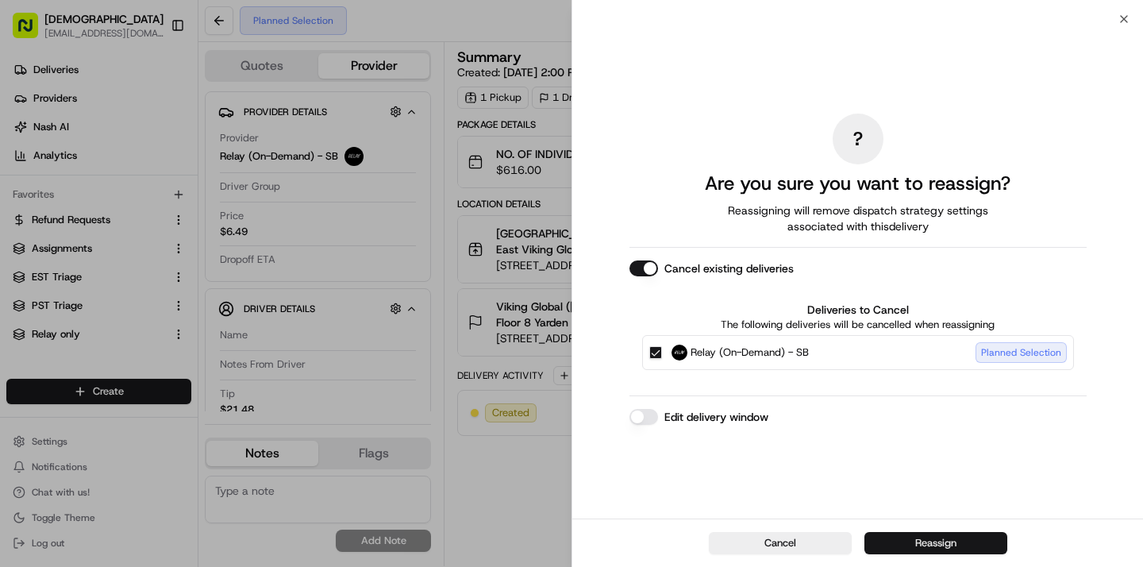
click at [939, 539] on button "Reassign" at bounding box center [935, 543] width 143 height 22
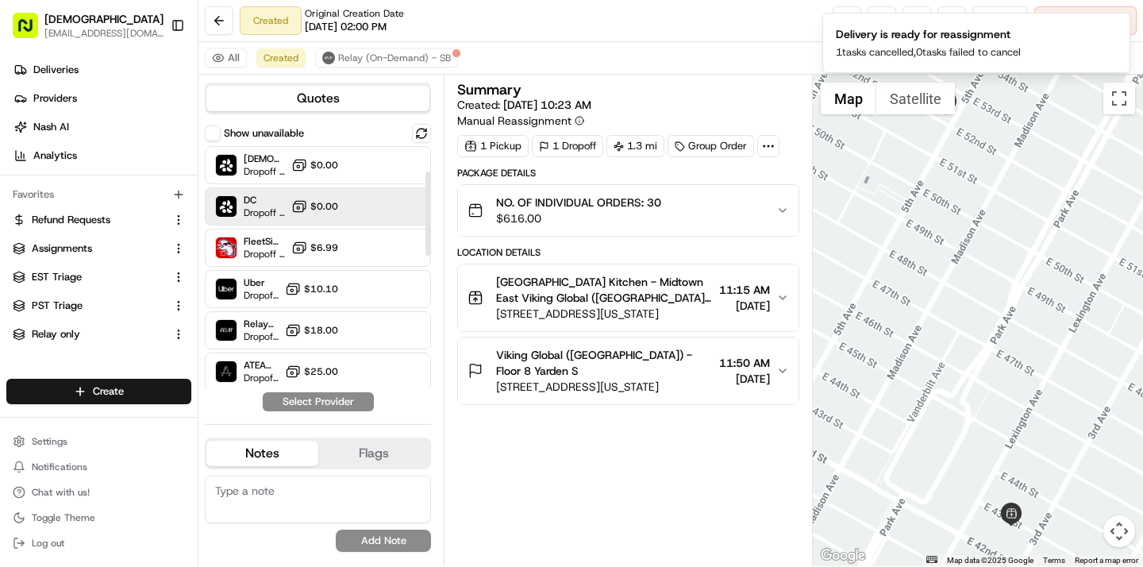
scroll to position [456, 0]
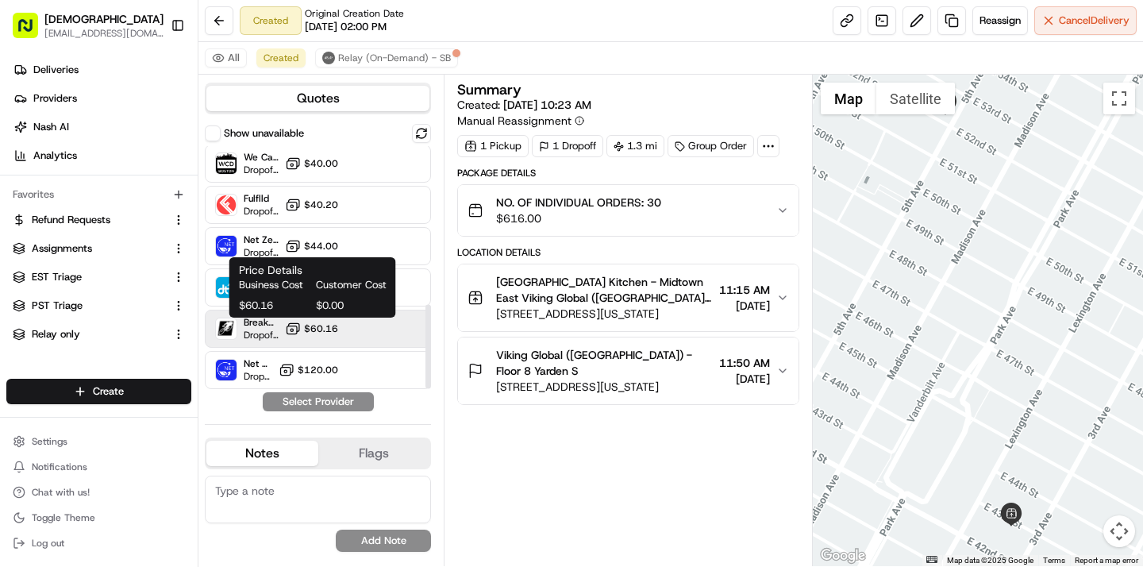
click at [302, 330] on button "$60.16" at bounding box center [311, 329] width 53 height 16
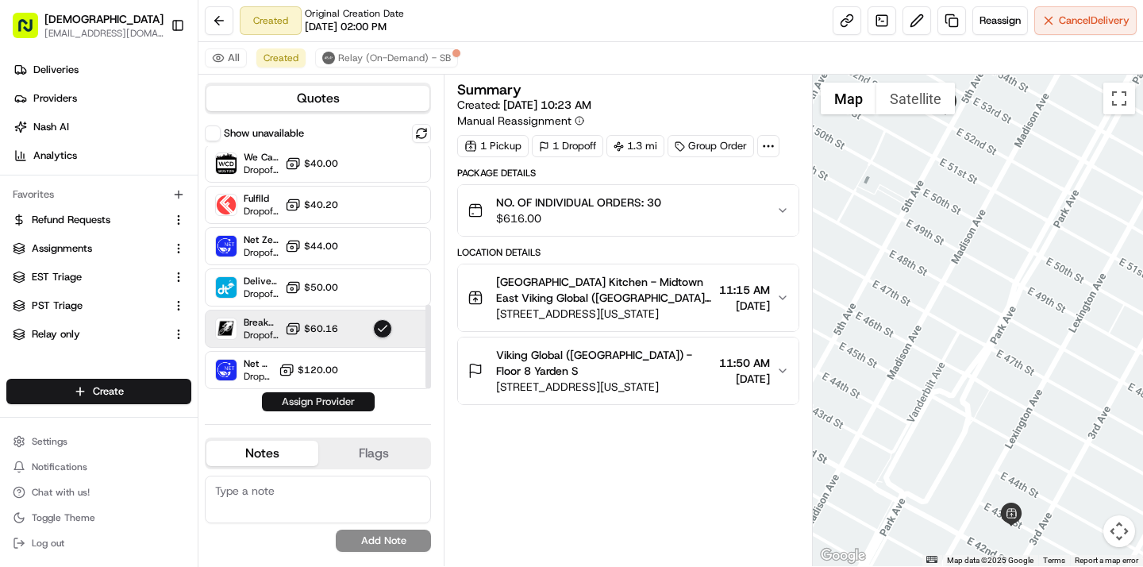
click at [312, 399] on button "Assign Provider" at bounding box center [318, 401] width 113 height 19
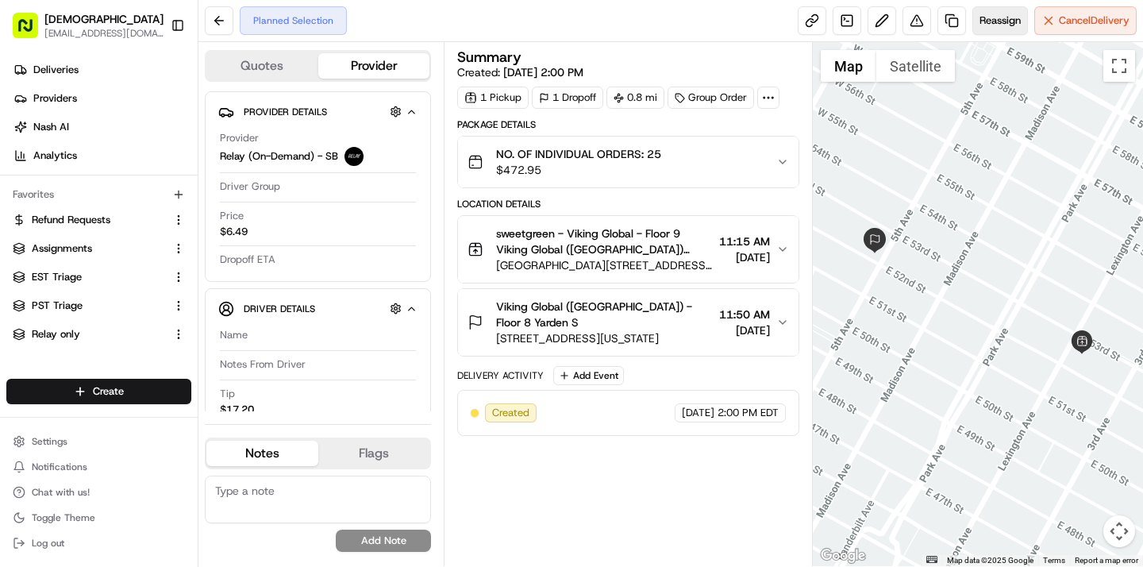
click at [987, 33] on button "Reassign" at bounding box center [1000, 20] width 56 height 29
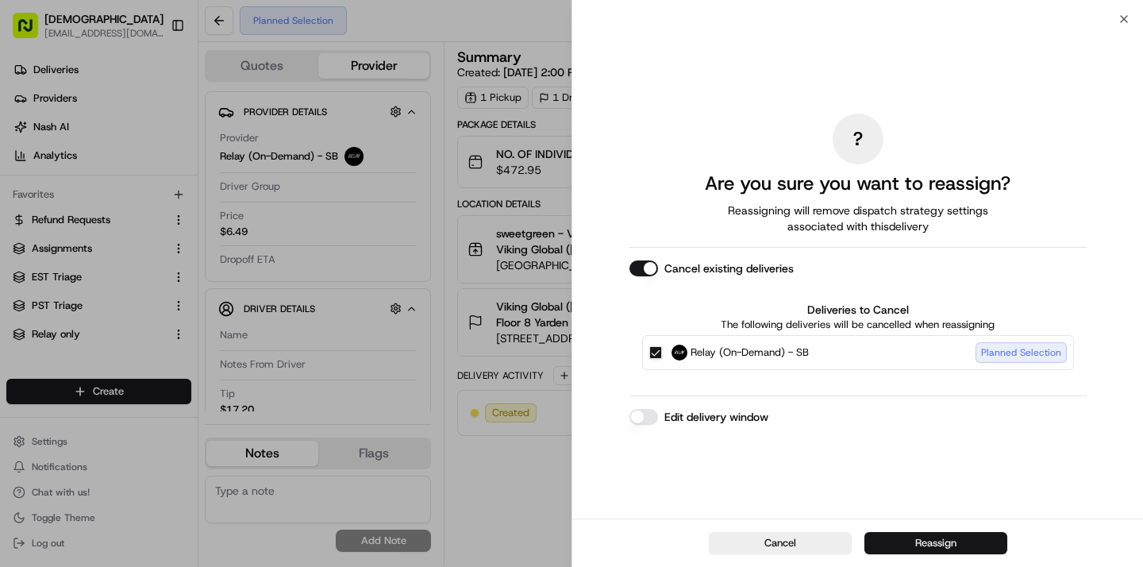
click at [917, 537] on button "Reassign" at bounding box center [935, 543] width 143 height 22
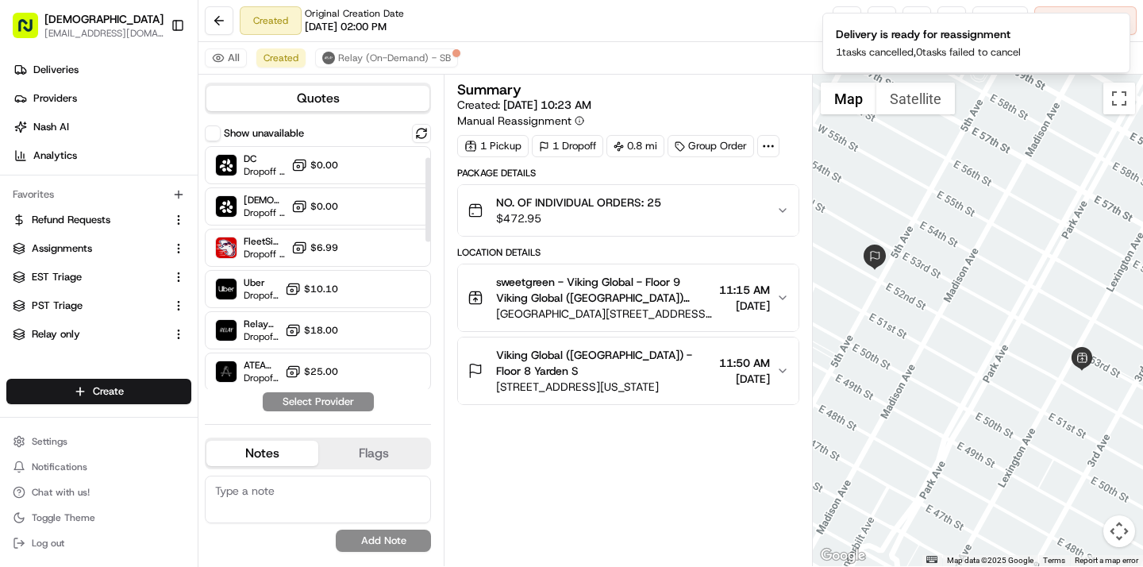
scroll to position [456, 0]
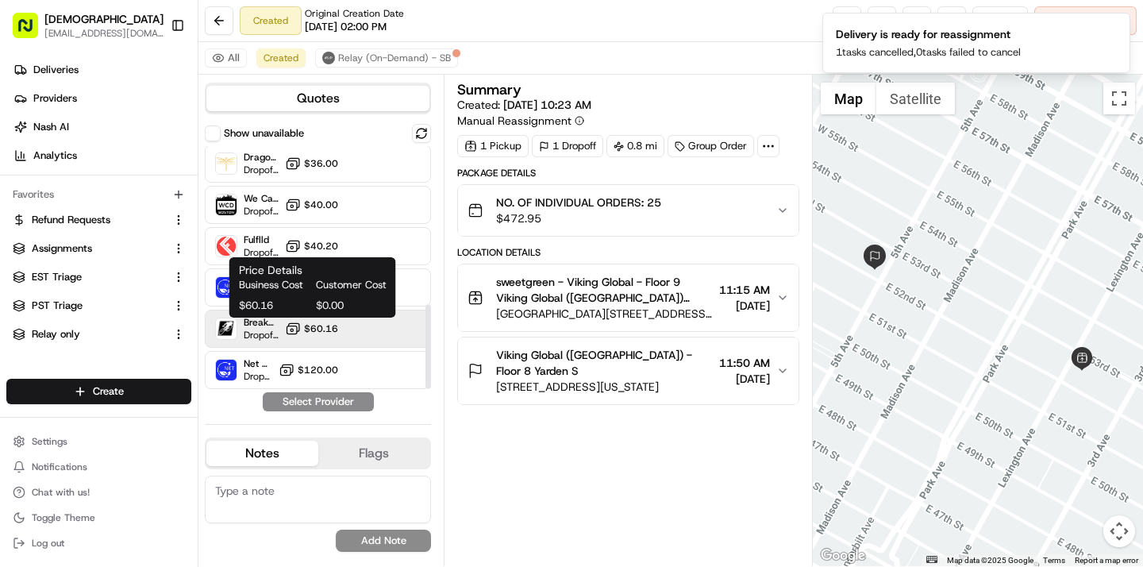
click at [310, 333] on span "$60.16" at bounding box center [321, 328] width 34 height 13
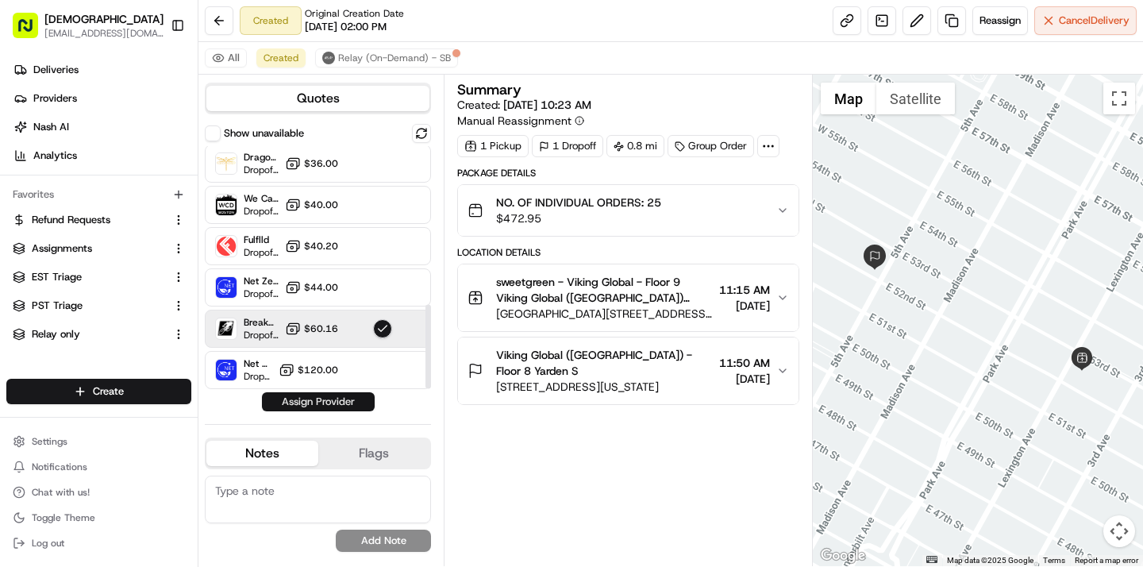
click at [313, 404] on button "Assign Provider" at bounding box center [318, 401] width 113 height 19
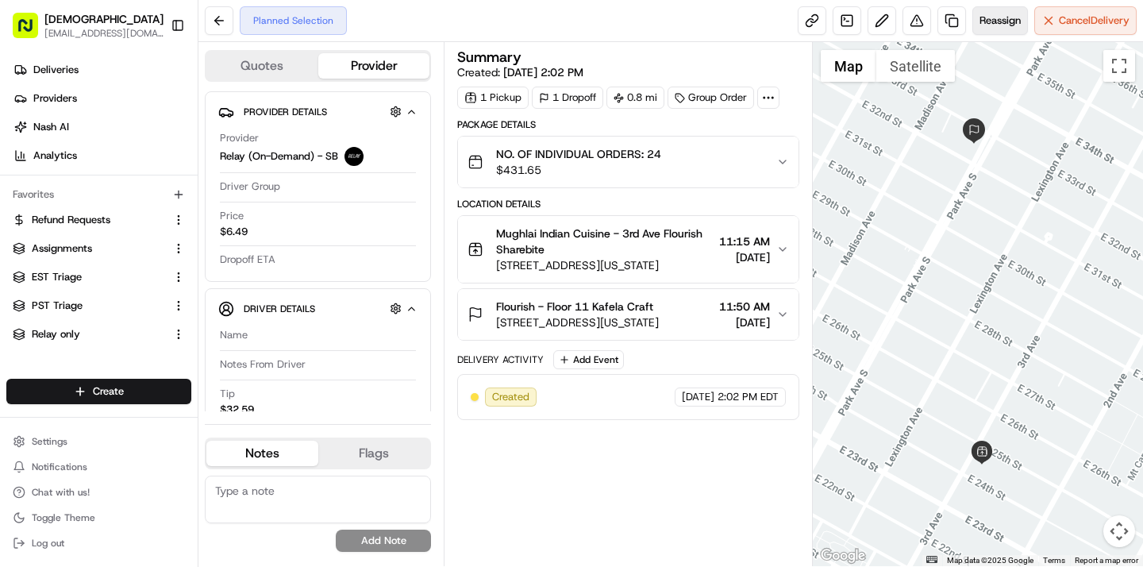
click at [996, 26] on span "Reassign" at bounding box center [999, 20] width 41 height 14
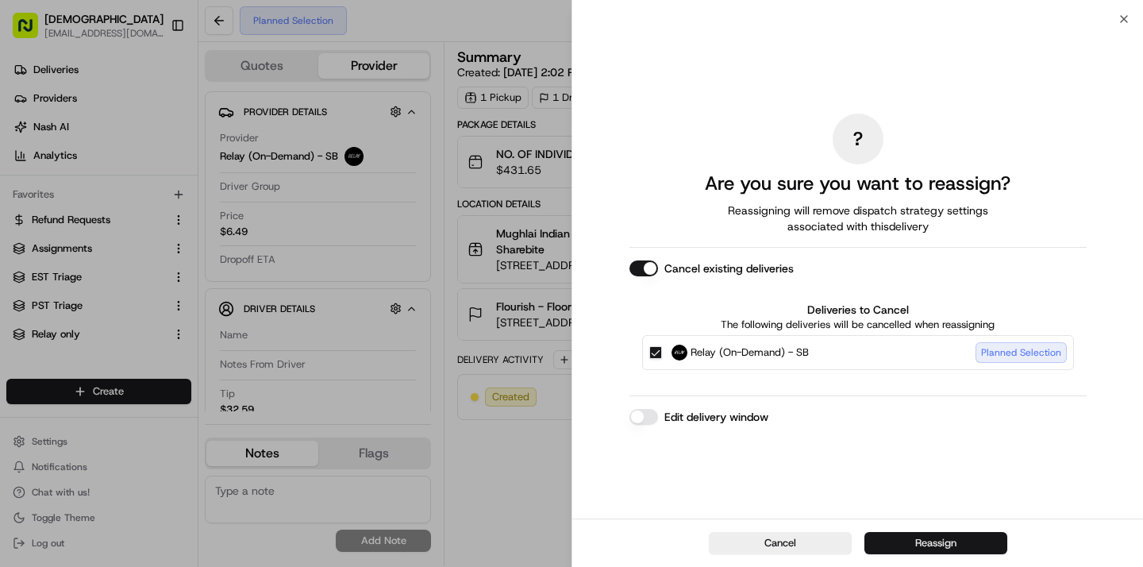
click at [927, 543] on button "Reassign" at bounding box center [935, 543] width 143 height 22
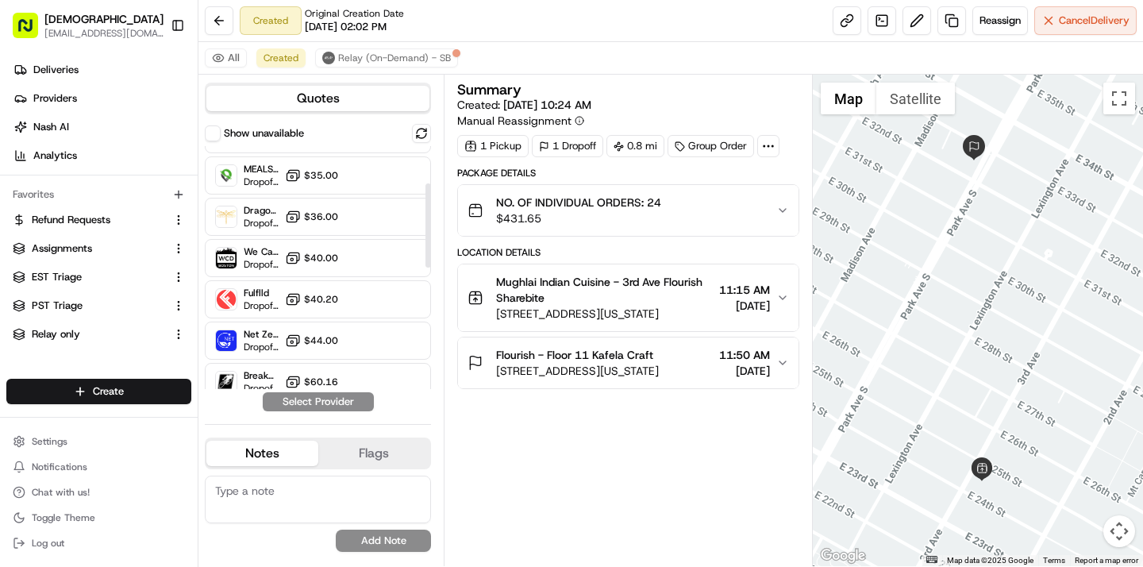
scroll to position [456, 0]
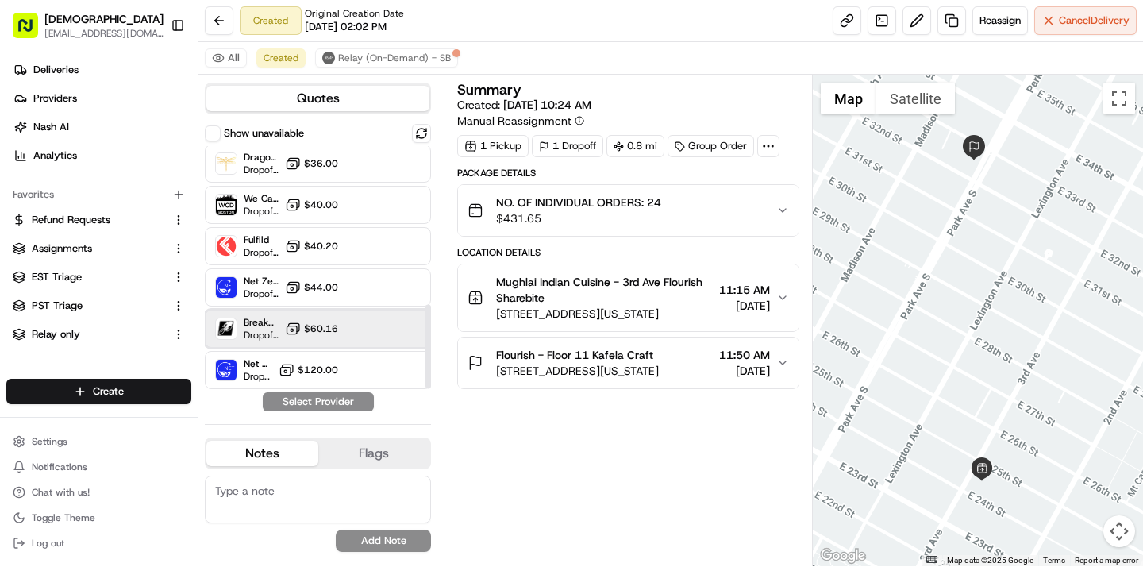
click at [277, 324] on span "Breakaway Courier (Bikes - hourly)" at bounding box center [261, 322] width 35 height 13
click at [302, 405] on button "Assign Provider" at bounding box center [318, 401] width 113 height 19
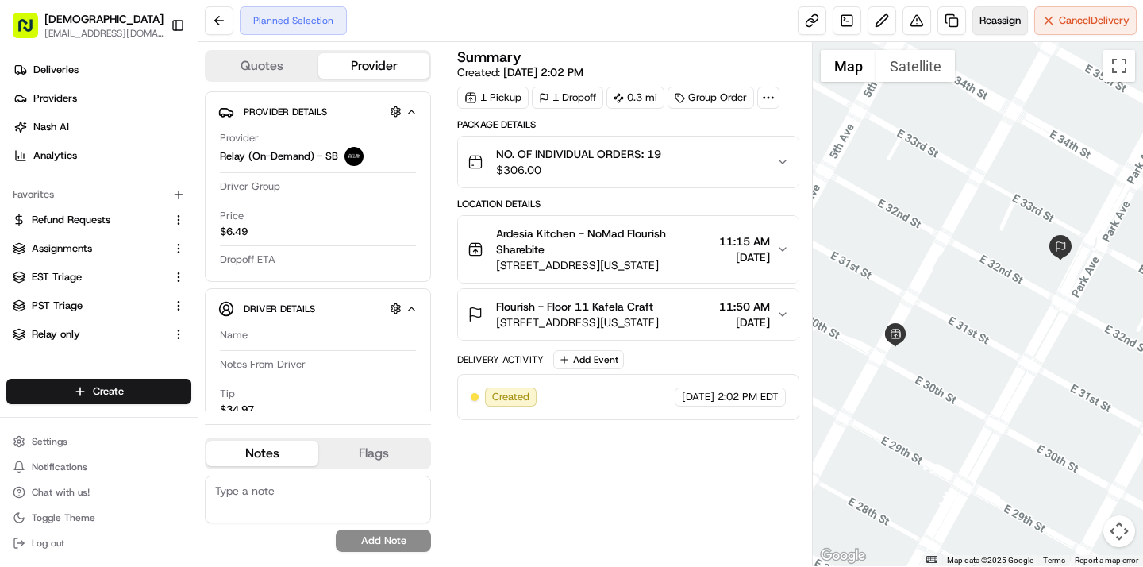
click at [994, 19] on span "Reassign" at bounding box center [999, 20] width 41 height 14
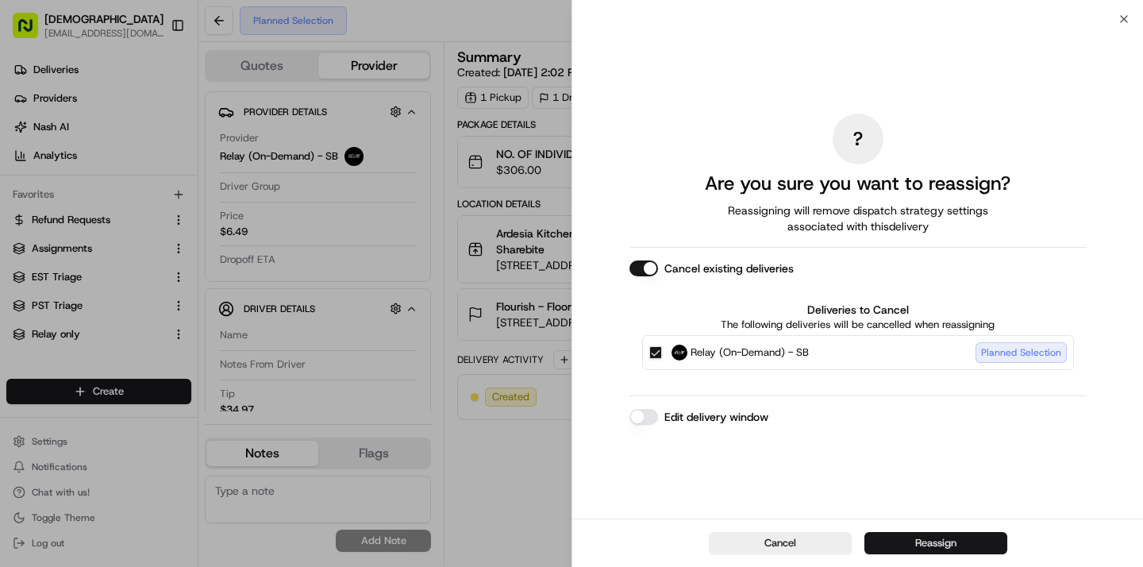
click at [933, 537] on button "Reassign" at bounding box center [935, 543] width 143 height 22
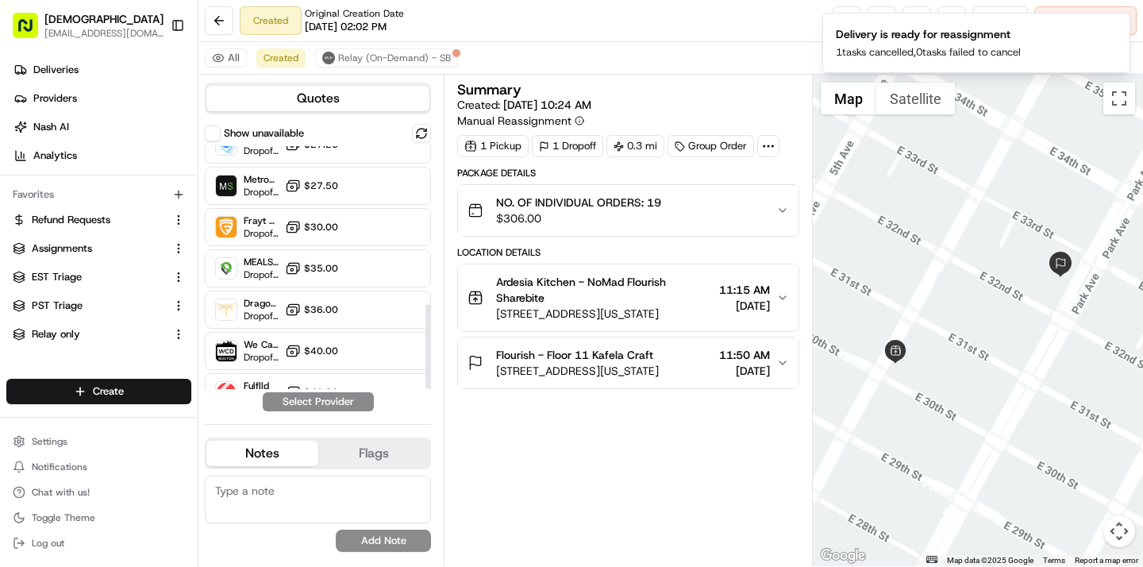
scroll to position [456, 0]
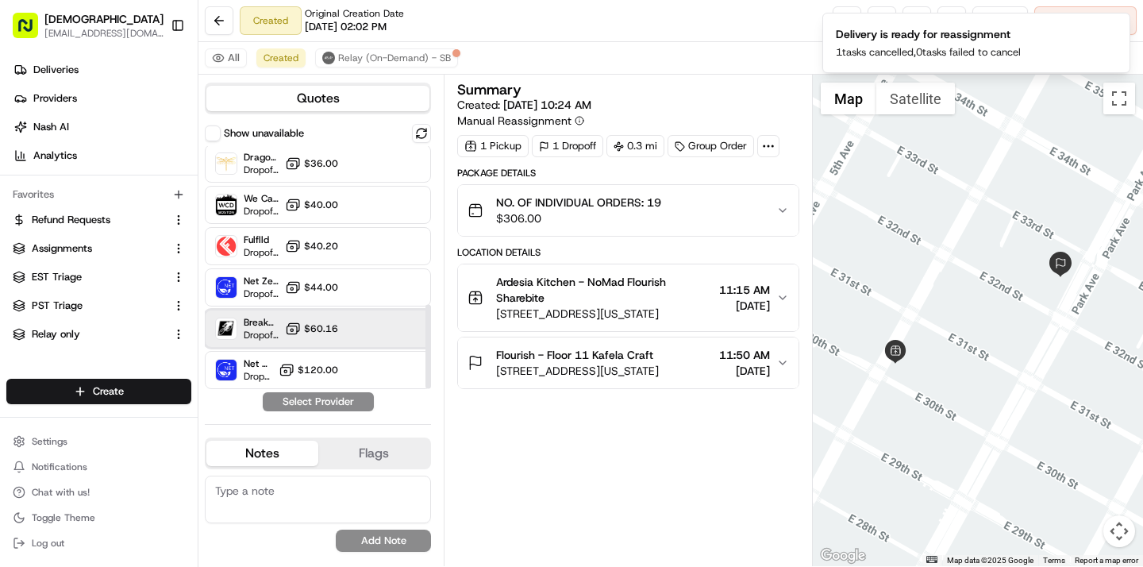
click at [275, 313] on div "Breakaway Courier (Bikes - hourly) Dropoff ETA - $60.16" at bounding box center [318, 329] width 226 height 38
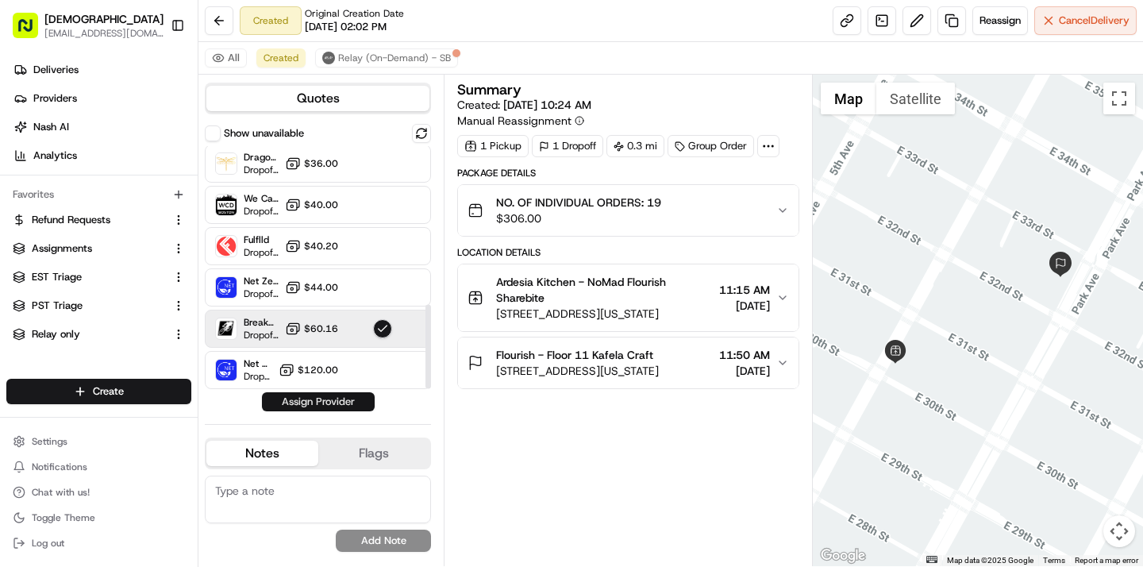
click at [303, 404] on button "Assign Provider" at bounding box center [318, 401] width 113 height 19
